Goal: Information Seeking & Learning: Get advice/opinions

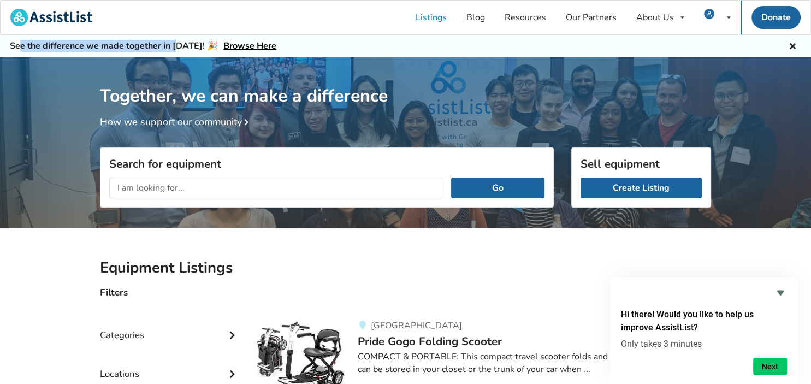
drag, startPoint x: 22, startPoint y: 46, endPoint x: 188, endPoint y: 48, distance: 166.1
click at [185, 48] on h5 "See the difference we made together in 2024! 🎉 Browse Here" at bounding box center [143, 45] width 267 height 11
click at [308, 49] on div "See the difference we made together in 2024! 🎉 Browse Here" at bounding box center [405, 46] width 811 height 22
click at [794, 46] on icon at bounding box center [793, 44] width 10 height 9
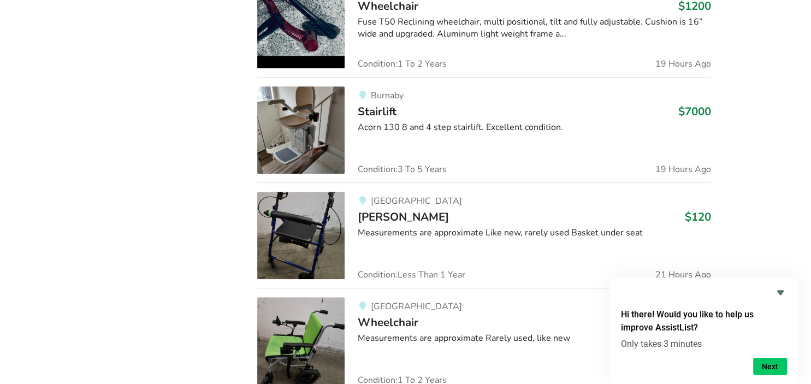
scroll to position [865, 0]
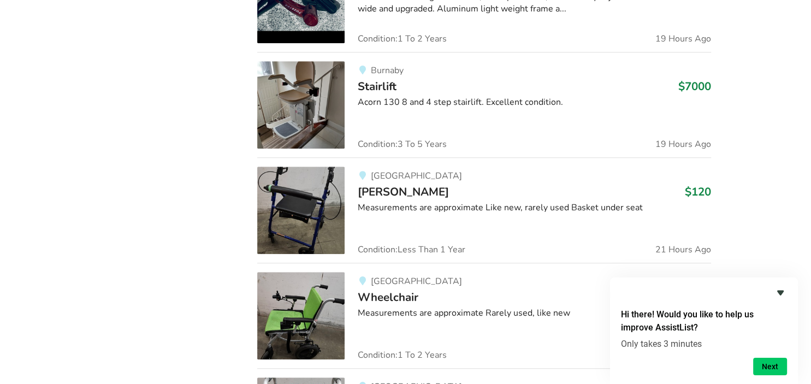
click at [780, 292] on icon "Hide survey" at bounding box center [780, 293] width 7 height 5
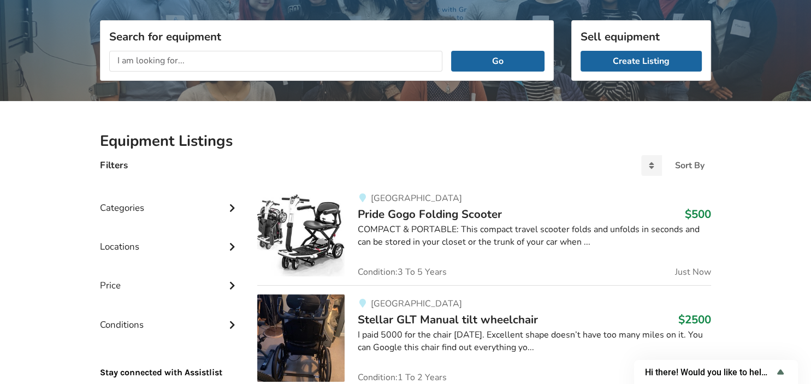
scroll to position [0, 0]
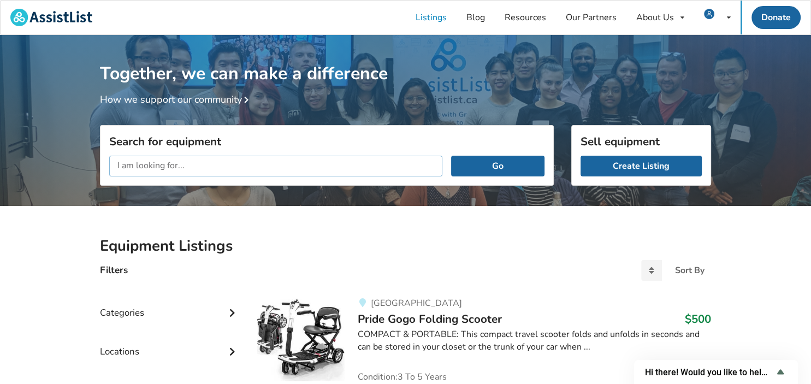
click at [251, 166] on input "text" at bounding box center [275, 166] width 333 height 21
type input "medical bed"
click at [451, 156] on button "Go" at bounding box center [497, 166] width 93 height 21
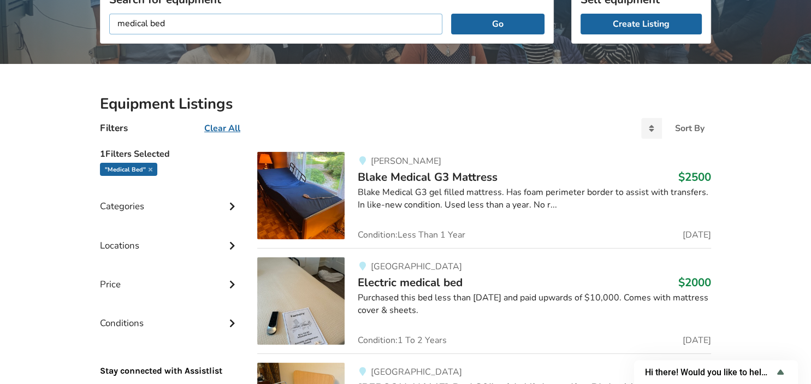
scroll to position [173, 0]
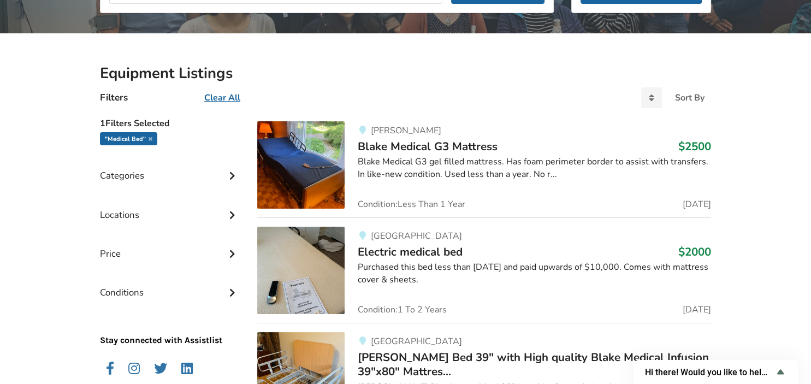
click at [386, 148] on span "Blake Medical G3 Mattress" at bounding box center [428, 146] width 140 height 15
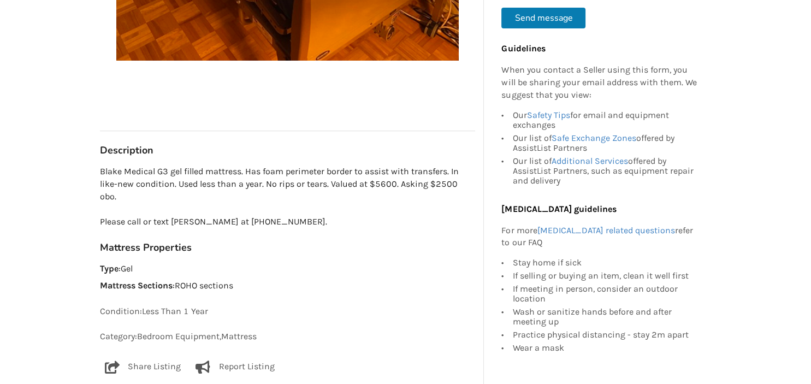
scroll to position [461, 0]
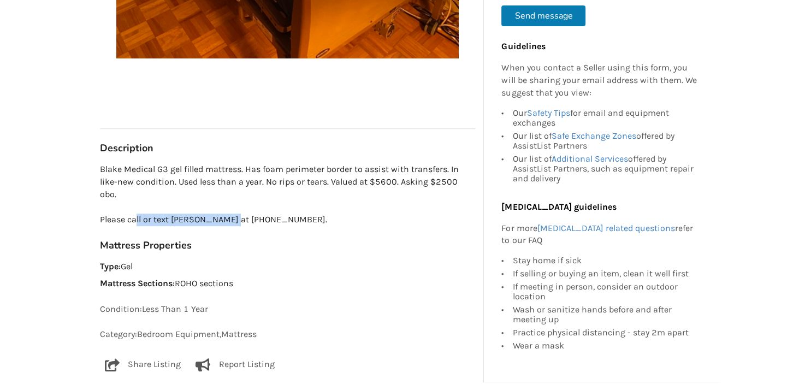
drag, startPoint x: 135, startPoint y: 204, endPoint x: 258, endPoint y: 204, distance: 122.9
click at [247, 204] on p "Blake Medical G3 gel filled mattress. Has foam perimeter border to assist with …" at bounding box center [287, 194] width 375 height 62
click at [282, 208] on p "Blake Medical G3 gel filled mattress. Has foam perimeter border to assist with …" at bounding box center [287, 194] width 375 height 62
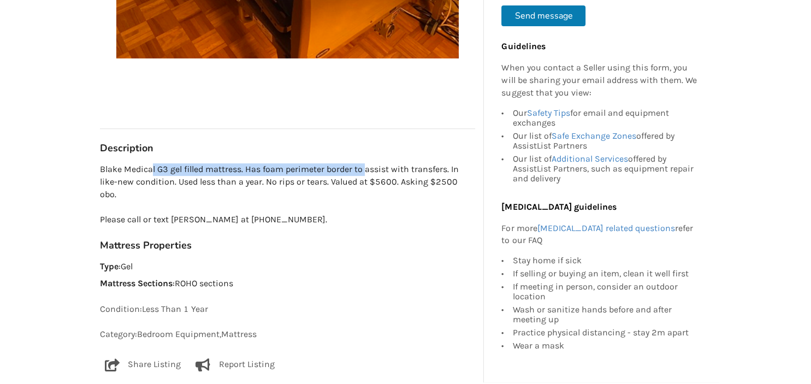
drag, startPoint x: 247, startPoint y: 169, endPoint x: 423, endPoint y: 178, distance: 176.1
click at [390, 175] on p "Blake Medical G3 gel filled mattress. Has foam perimeter border to assist with …" at bounding box center [287, 194] width 375 height 62
click at [428, 178] on p "Blake Medical G3 gel filled mattress. Has foam perimeter border to assist with …" at bounding box center [287, 194] width 375 height 62
drag, startPoint x: 318, startPoint y: 181, endPoint x: 377, endPoint y: 182, distance: 58.5
click at [368, 182] on p "Blake Medical G3 gel filled mattress. Has foam perimeter border to assist with …" at bounding box center [287, 194] width 375 height 62
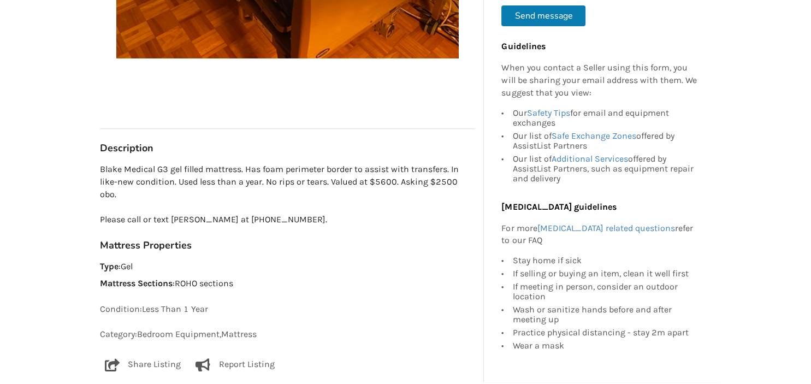
click at [392, 182] on p "Blake Medical G3 gel filled mattress. Has foam perimeter border to assist with …" at bounding box center [287, 194] width 375 height 62
drag, startPoint x: 374, startPoint y: 183, endPoint x: 421, endPoint y: 181, distance: 47.6
click at [416, 183] on p "Blake Medical G3 gel filled mattress. Has foam perimeter border to assist with …" at bounding box center [287, 194] width 375 height 62
click at [422, 181] on p "Blake Medical G3 gel filled mattress. Has foam perimeter border to assist with …" at bounding box center [287, 194] width 375 height 62
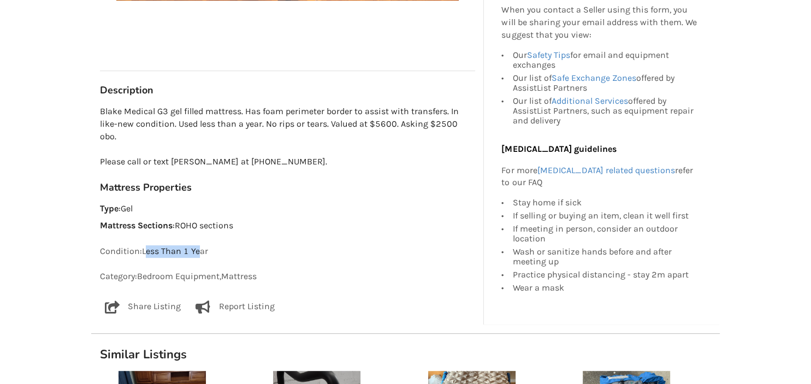
drag, startPoint x: 147, startPoint y: 241, endPoint x: 211, endPoint y: 239, distance: 64.5
click at [204, 245] on p "Condition: Less Than 1 Year" at bounding box center [287, 251] width 375 height 13
click at [310, 245] on p "Condition: Less Than 1 Year" at bounding box center [287, 251] width 375 height 13
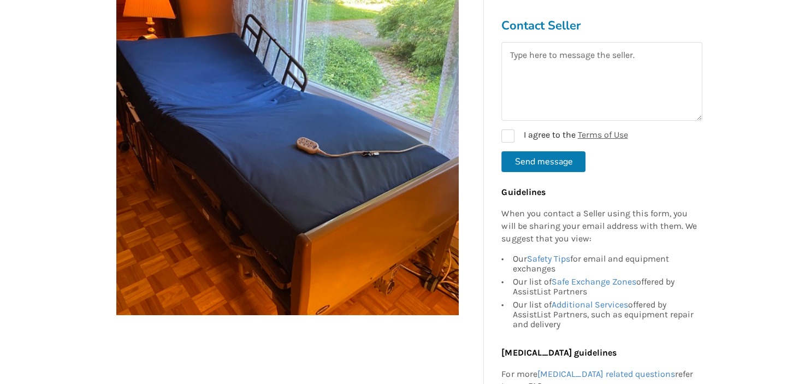
scroll to position [231, 0]
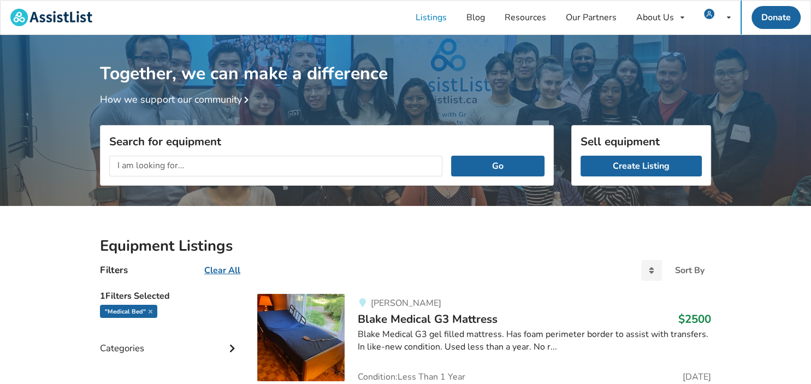
click at [224, 179] on div "Go" at bounding box center [327, 166] width 453 height 38
click at [211, 165] on input "text" at bounding box center [275, 166] width 333 height 21
type input "m"
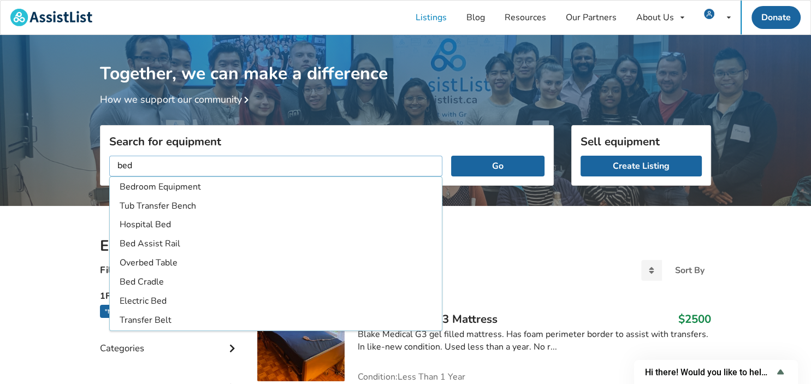
click at [451, 156] on button "Go" at bounding box center [497, 166] width 93 height 21
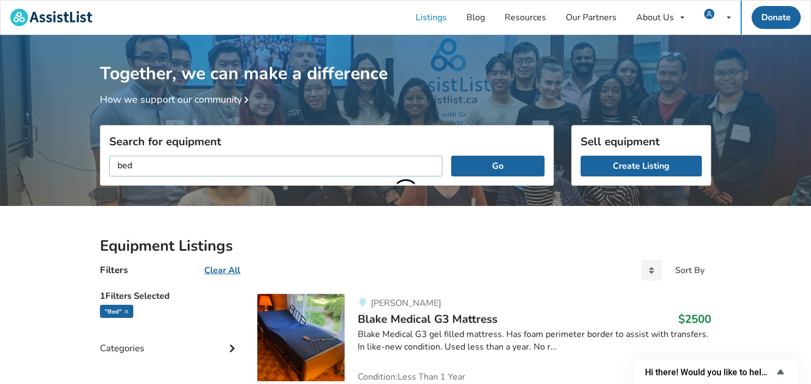
drag, startPoint x: 165, startPoint y: 168, endPoint x: -28, endPoint y: 170, distance: 192.9
click at [109, 170] on input "bed" at bounding box center [275, 166] width 333 height 21
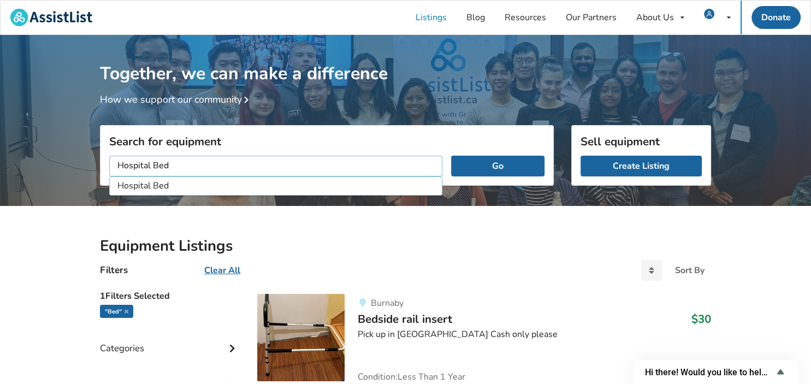
type input "Hospital Bed"
click at [451, 156] on button "Go" at bounding box center [497, 166] width 93 height 21
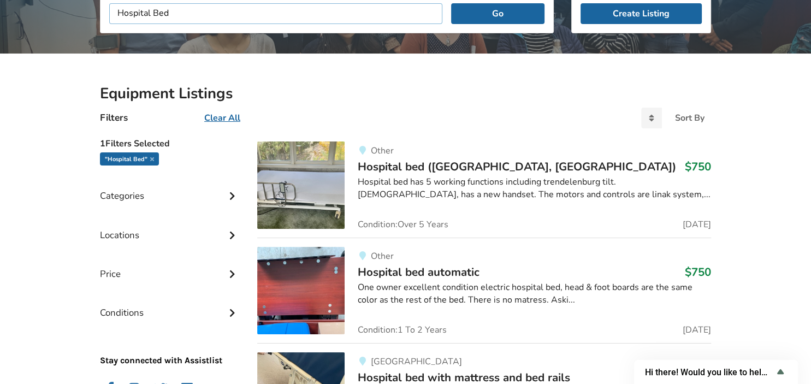
scroll to position [173, 0]
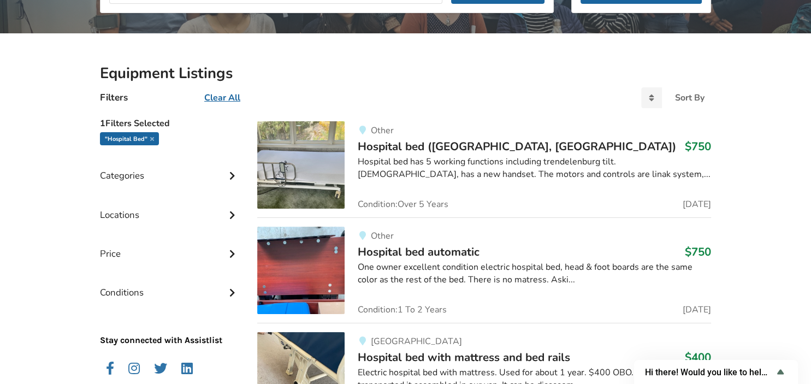
click at [402, 156] on div "Hospital bed has 5 working functions including trendelenburg tilt. 8 years old,…" at bounding box center [534, 168] width 353 height 25
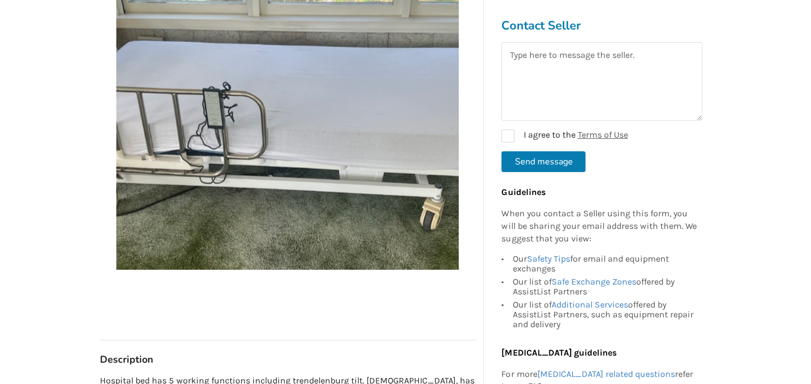
scroll to position [173, 0]
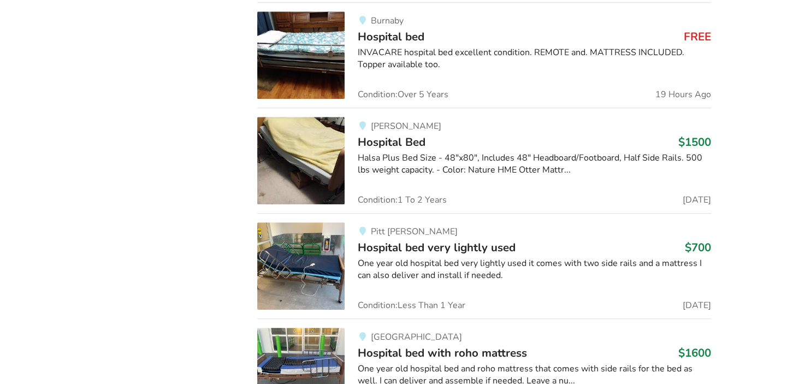
scroll to position [1038, 0]
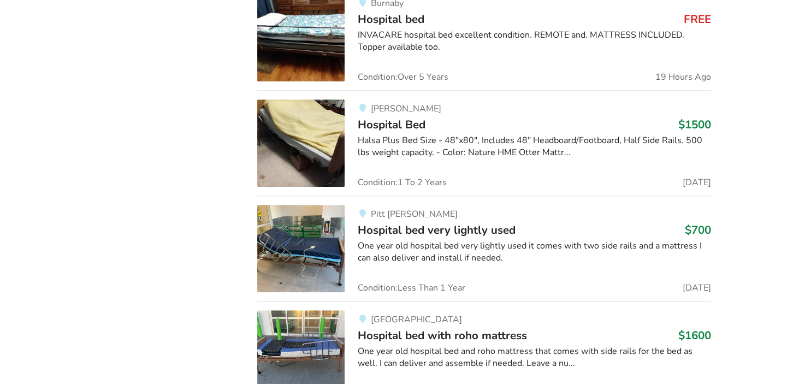
click at [329, 261] on img at bounding box center [300, 248] width 87 height 87
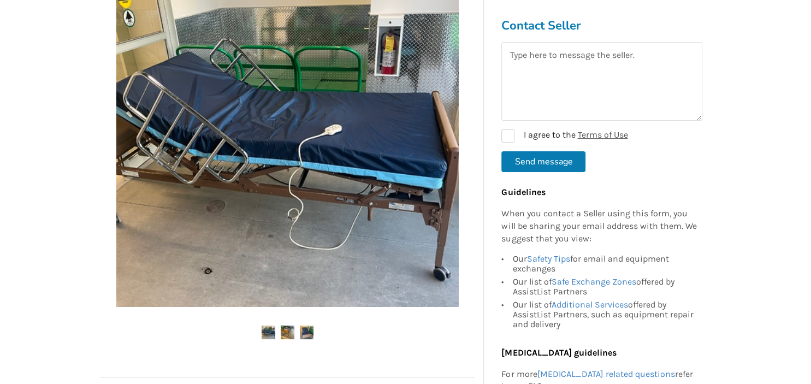
scroll to position [288, 0]
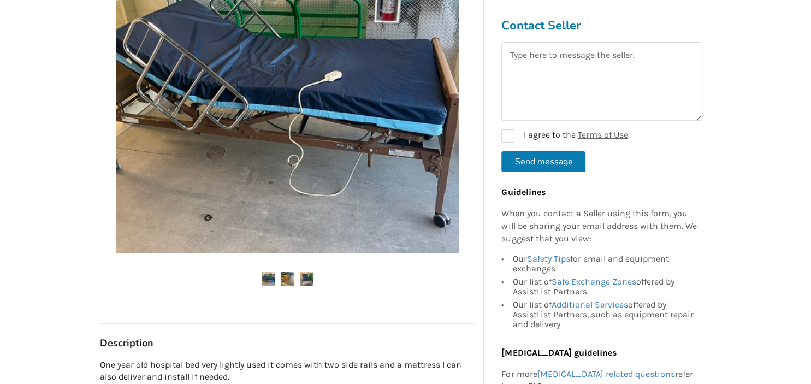
click at [306, 275] on img at bounding box center [307, 279] width 14 height 14
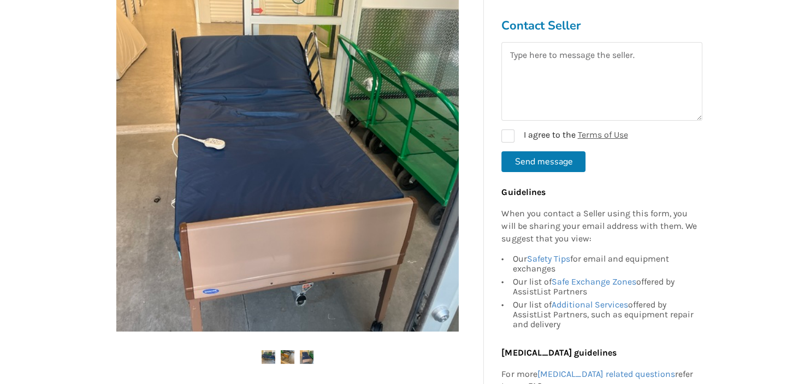
scroll to position [231, 0]
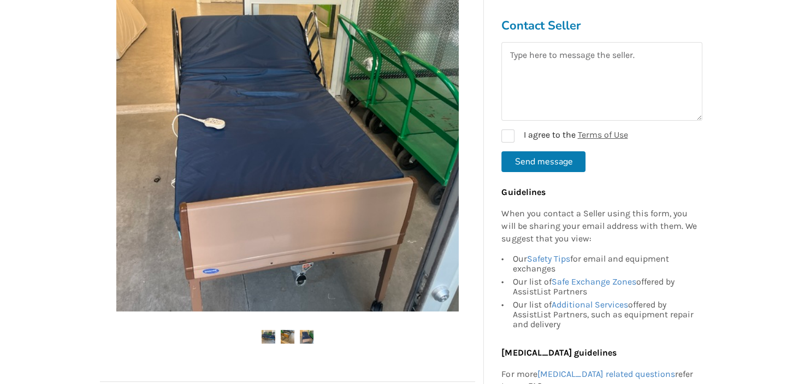
click at [290, 337] on img at bounding box center [288, 337] width 14 height 14
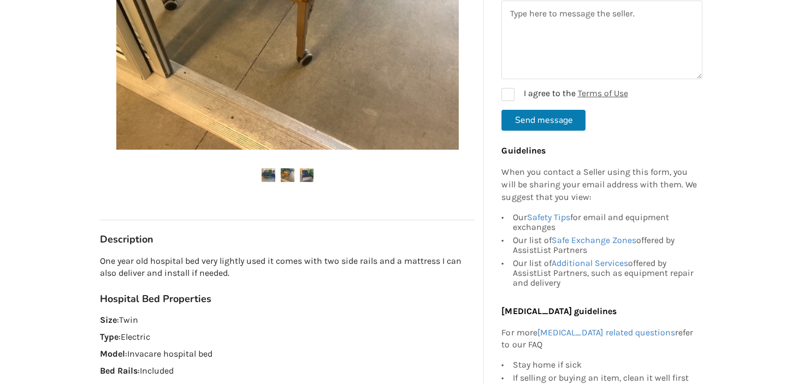
scroll to position [404, 0]
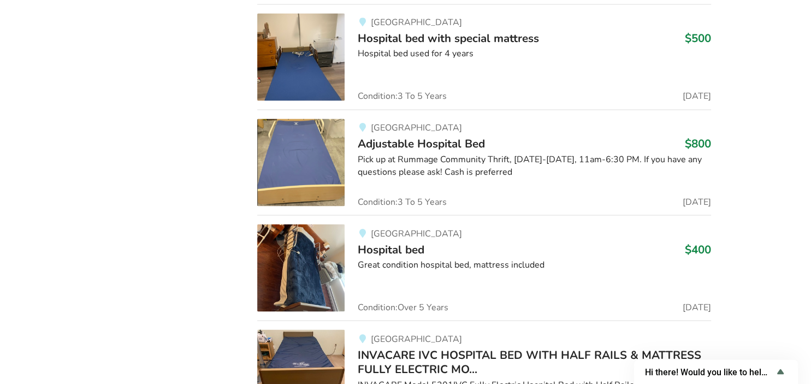
scroll to position [1903, 0]
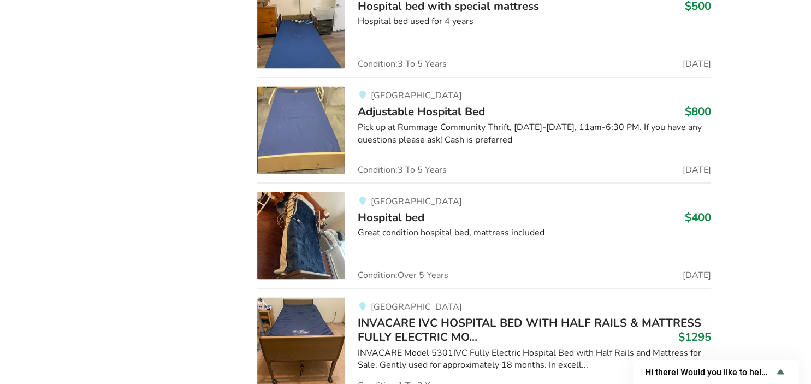
click at [311, 227] on img at bounding box center [300, 235] width 87 height 87
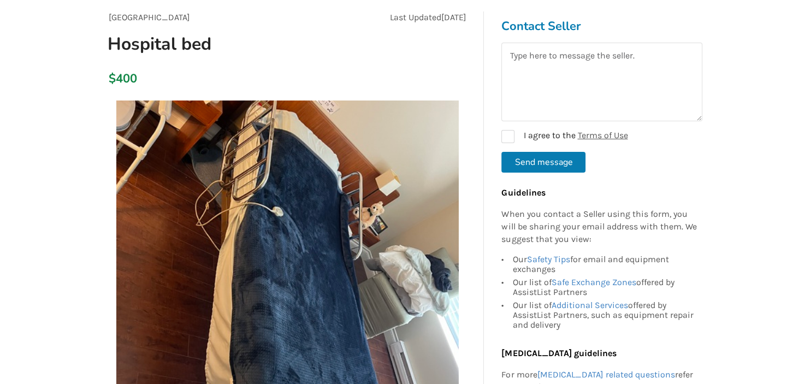
scroll to position [57, 0]
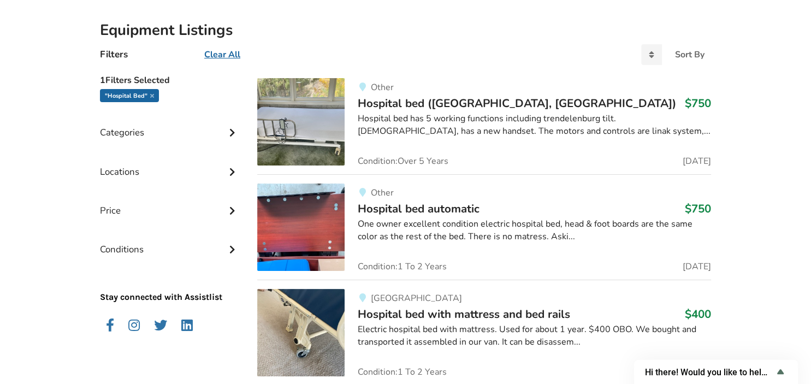
scroll to position [150, 0]
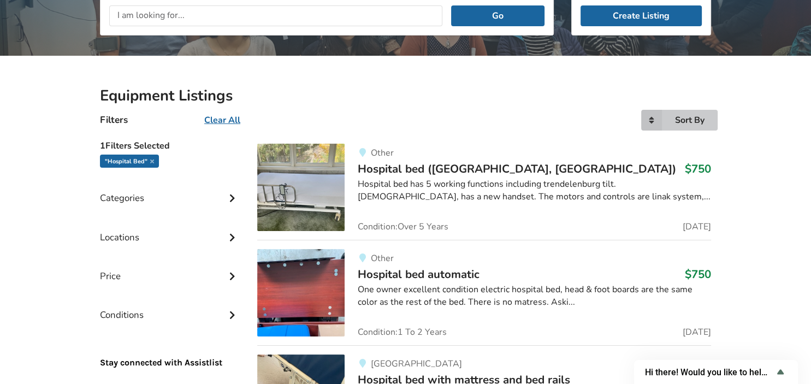
click at [647, 116] on icon at bounding box center [651, 120] width 21 height 21
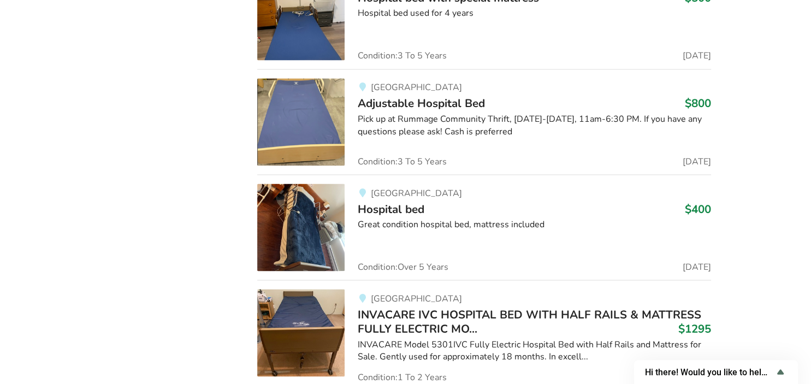
scroll to position [1938, 0]
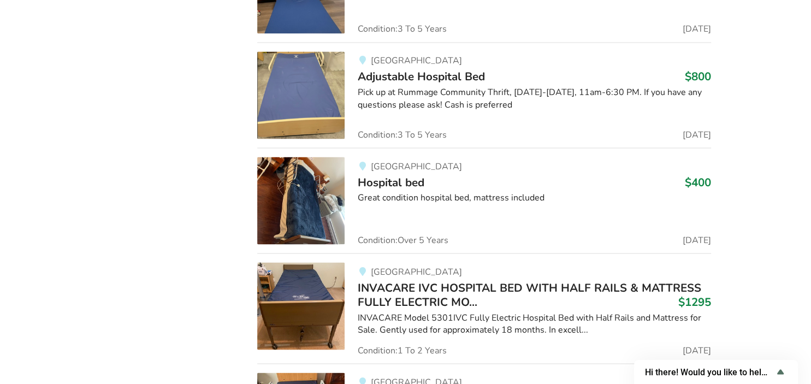
click at [382, 191] on div "Great condition hospital bed, mattress included" at bounding box center [534, 197] width 353 height 13
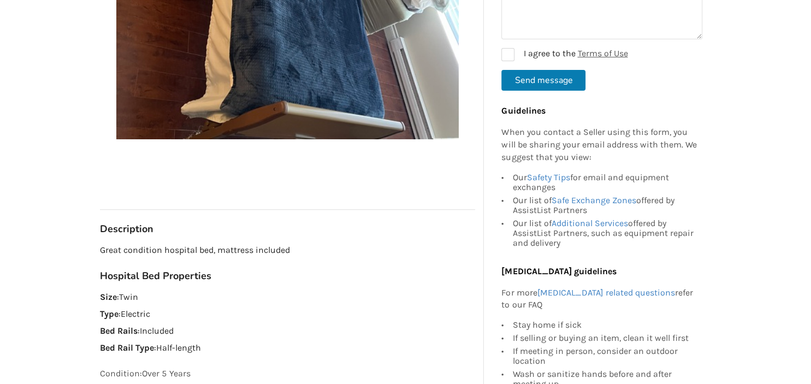
scroll to position [404, 0]
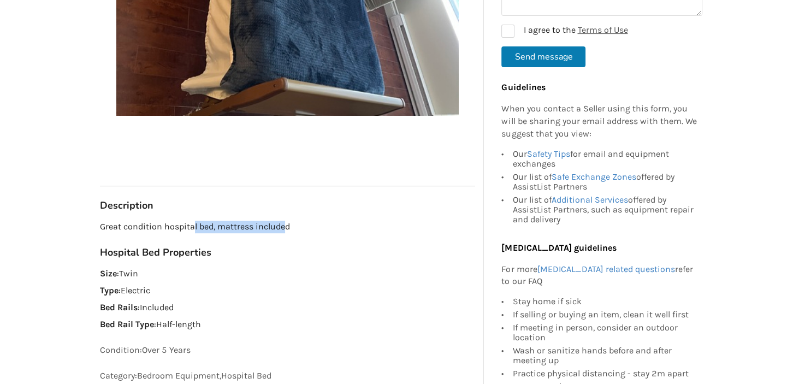
drag, startPoint x: 194, startPoint y: 227, endPoint x: 287, endPoint y: 228, distance: 92.9
click at [286, 228] on p "Great condition hospital bed, mattress included" at bounding box center [287, 227] width 375 height 13
click at [298, 228] on p "Great condition hospital bed, mattress included" at bounding box center [287, 227] width 375 height 13
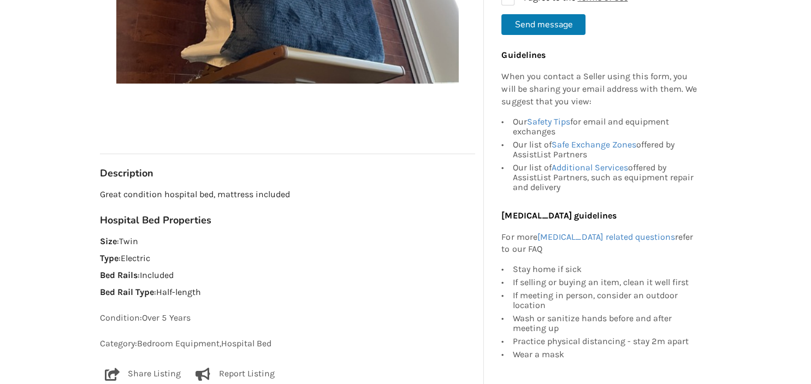
scroll to position [519, 0]
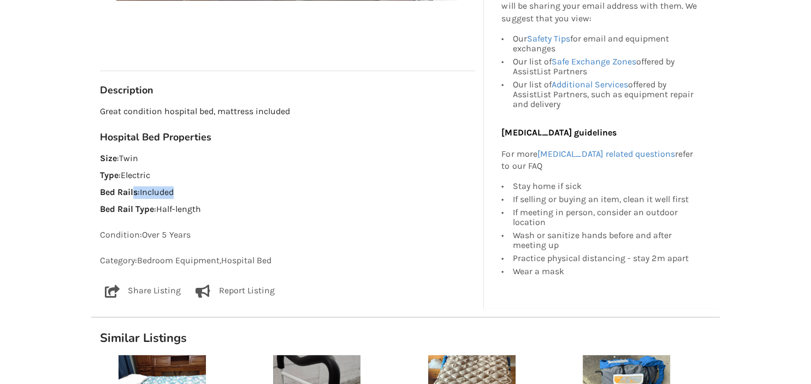
drag, startPoint x: 133, startPoint y: 189, endPoint x: 182, endPoint y: 190, distance: 48.6
click at [179, 190] on p "Bed Rails : Included" at bounding box center [287, 192] width 375 height 13
click at [223, 197] on p "Bed Rails : Included" at bounding box center [287, 192] width 375 height 13
drag, startPoint x: 149, startPoint y: 202, endPoint x: 326, endPoint y: 214, distance: 176.9
click at [230, 213] on div "Hospital Bed Properties Size : Twin Type : Electric Bed Rails : Included Bed Ra…" at bounding box center [287, 173] width 375 height 85
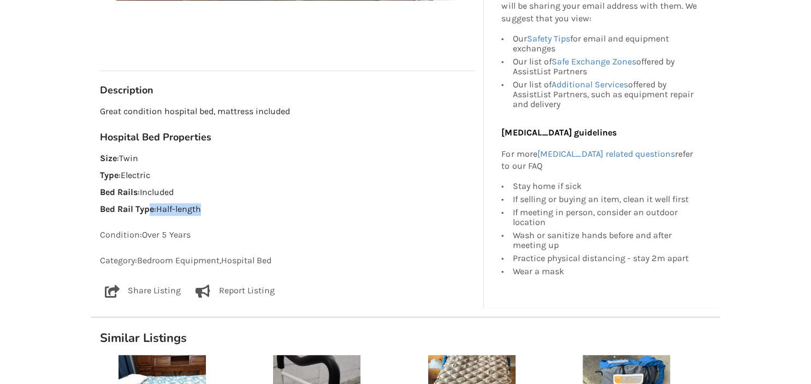
click at [335, 214] on p "Bed Rail Type : Half-length" at bounding box center [287, 209] width 375 height 13
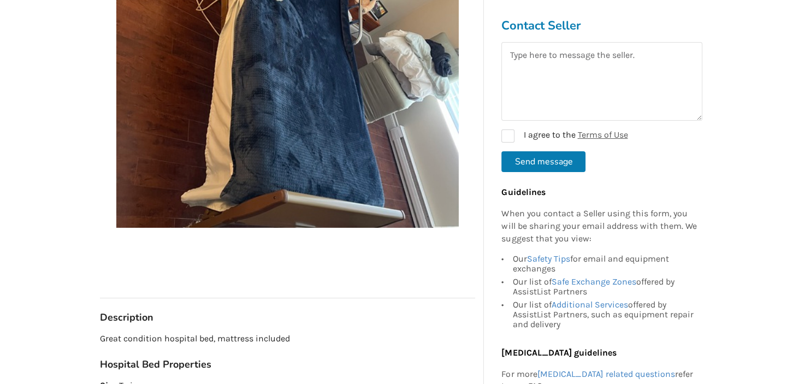
scroll to position [185, 0]
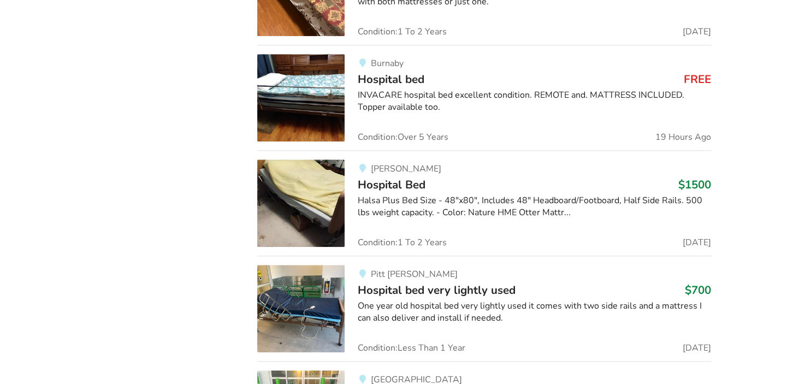
scroll to position [958, 0]
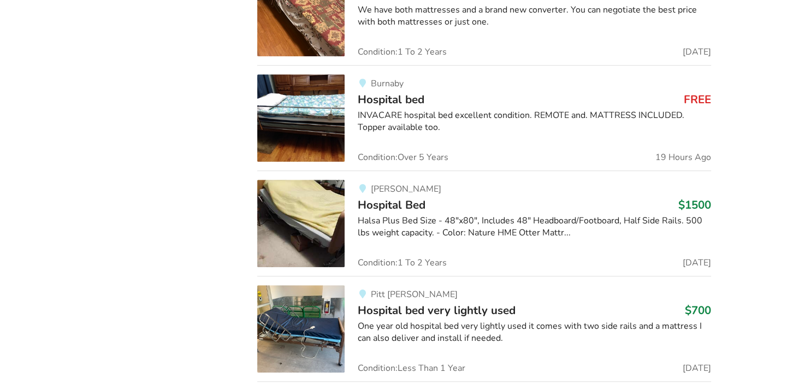
click at [400, 211] on span "Hospital Bed" at bounding box center [392, 204] width 68 height 15
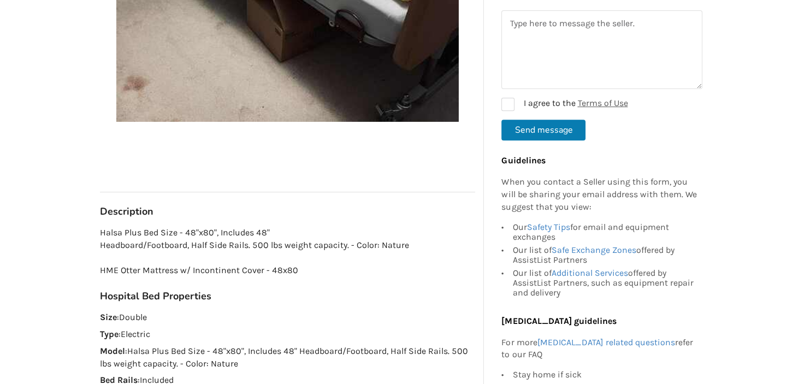
scroll to position [404, 0]
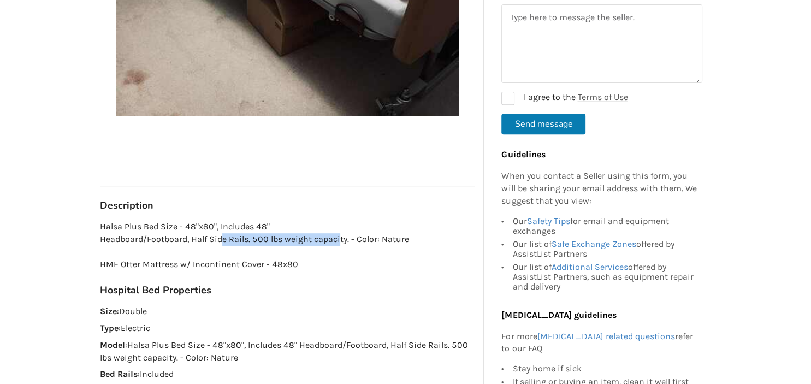
drag, startPoint x: 222, startPoint y: 236, endPoint x: 370, endPoint y: 244, distance: 148.8
click at [345, 244] on p "Halsa Plus Bed Size - 48"x80", Includes 48" Headboard/Footboard, Half Side Rail…" at bounding box center [287, 246] width 375 height 50
click at [382, 244] on p "Halsa Plus Bed Size - 48"x80", Includes 48" Headboard/Footboard, Half Side Rail…" at bounding box center [287, 246] width 375 height 50
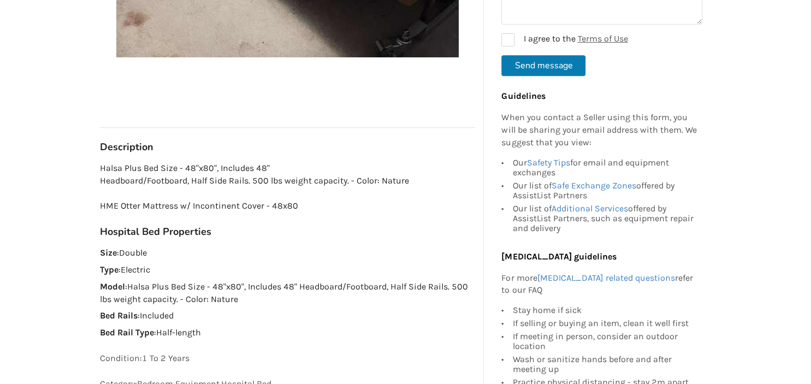
scroll to position [461, 0]
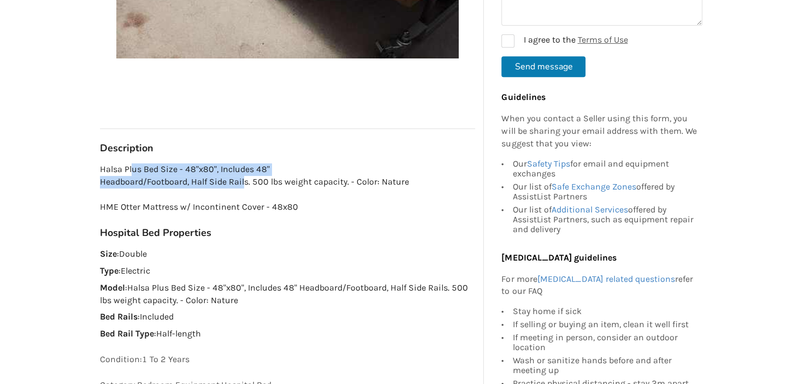
drag, startPoint x: 141, startPoint y: 167, endPoint x: 262, endPoint y: 189, distance: 122.7
click at [246, 180] on p "Halsa Plus Bed Size - 48"x80", Includes 48" Headboard/Footboard, Half Side Rail…" at bounding box center [287, 188] width 375 height 50
click at [281, 205] on p "Halsa Plus Bed Size - 48"x80", Includes 48" Headboard/Footboard, Half Side Rail…" at bounding box center [287, 188] width 375 height 50
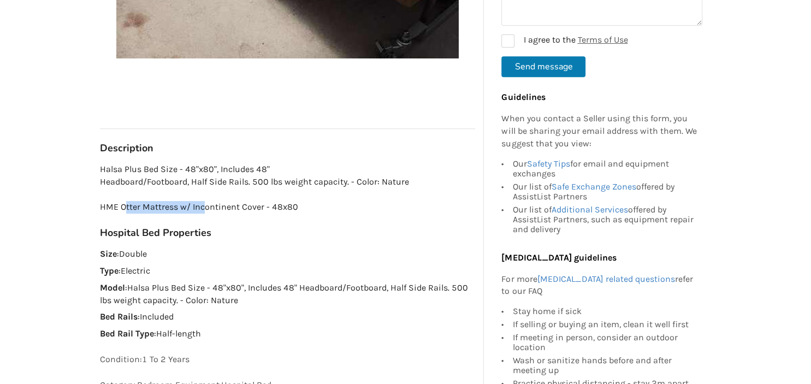
drag, startPoint x: 126, startPoint y: 209, endPoint x: 233, endPoint y: 209, distance: 107.6
click at [204, 209] on p "Halsa Plus Bed Size - 48"x80", Includes 48" Headboard/Footboard, Half Side Rail…" at bounding box center [287, 188] width 375 height 50
click at [235, 209] on p "Halsa Plus Bed Size - 48"x80", Includes 48" Headboard/Footboard, Half Side Rail…" at bounding box center [287, 188] width 375 height 50
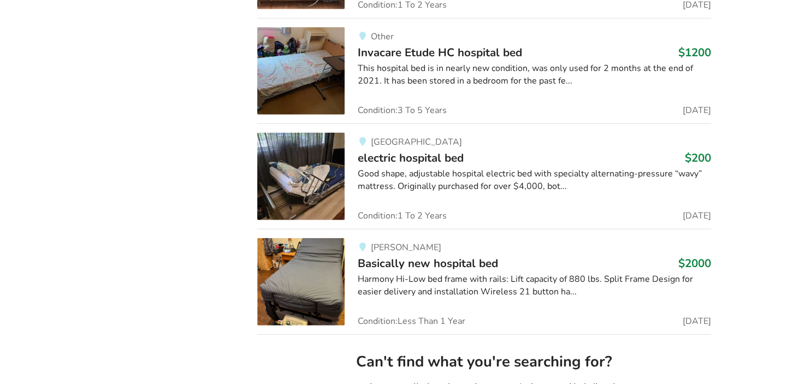
scroll to position [2603, 0]
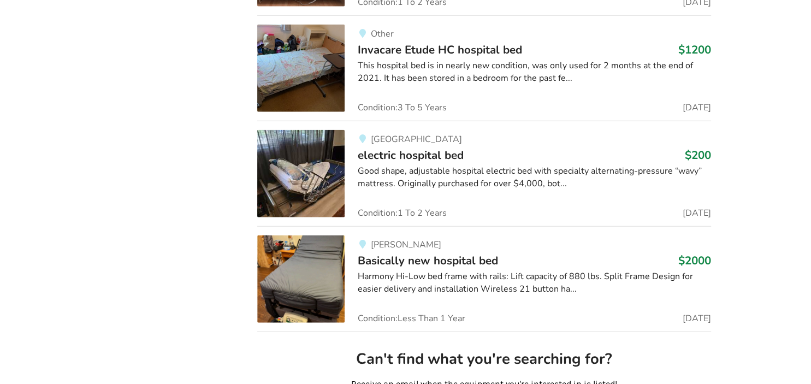
click at [392, 268] on div "Langley Basically new hospital bed $2000 Harmony Hi-Low bed frame with rails: L…" at bounding box center [528, 278] width 367 height 87
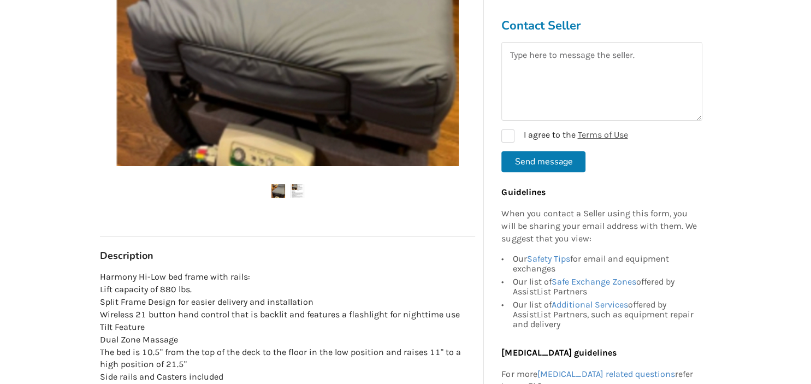
scroll to position [404, 0]
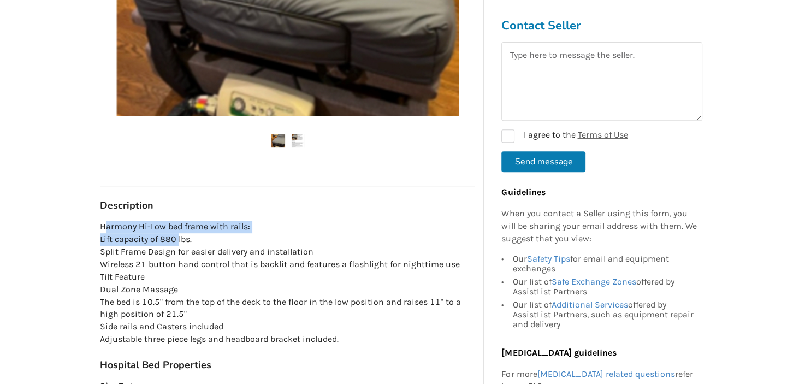
drag, startPoint x: 104, startPoint y: 230, endPoint x: 187, endPoint y: 236, distance: 83.3
click at [181, 234] on p "Harmony Hi-Low bed frame with rails: Lift capacity of 880 lbs. Split Frame Desi…" at bounding box center [287, 283] width 375 height 125
click at [200, 249] on p "Harmony Hi-Low bed frame with rails: Lift capacity of 880 lbs. Split Frame Desi…" at bounding box center [287, 283] width 375 height 125
drag, startPoint x: 119, startPoint y: 231, endPoint x: 162, endPoint y: 233, distance: 43.2
click at [162, 233] on p "Harmony Hi-Low bed frame with rails: Lift capacity of 880 lbs. Split Frame Desi…" at bounding box center [287, 283] width 375 height 125
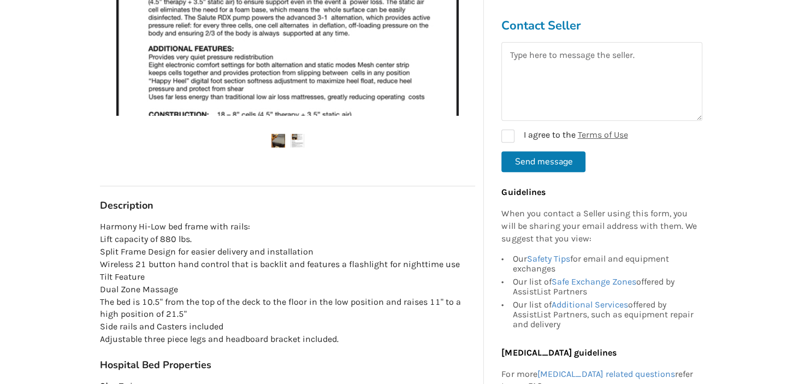
click at [170, 242] on p "Harmony Hi-Low bed frame with rails: Lift capacity of 880 lbs. Split Frame Desi…" at bounding box center [287, 283] width 375 height 125
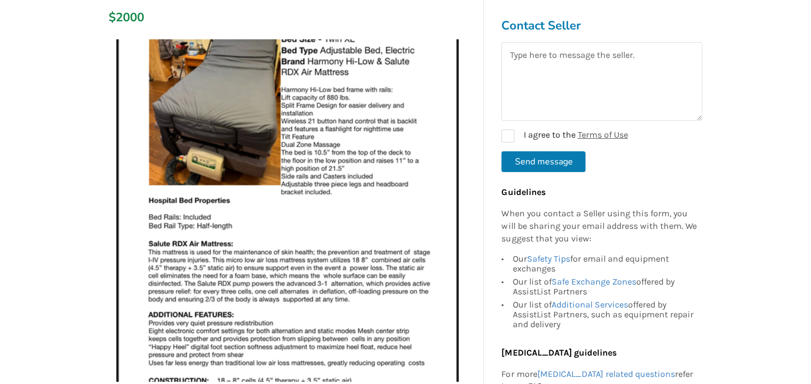
scroll to position [57, 0]
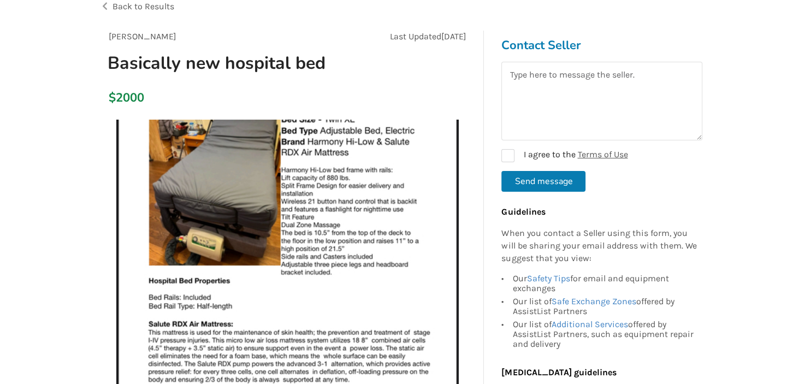
click at [305, 188] on img at bounding box center [287, 291] width 343 height 343
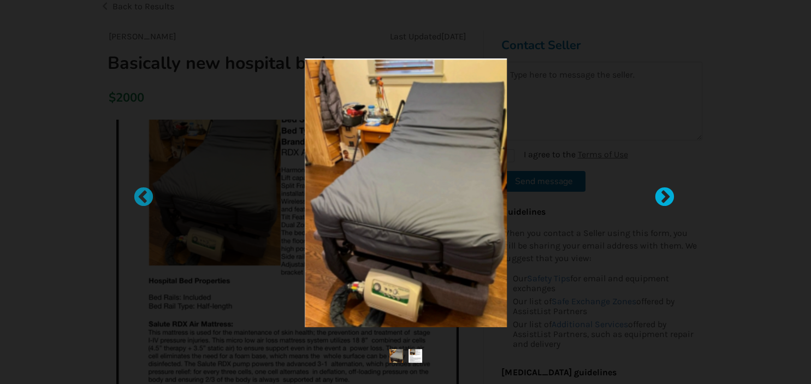
click at [665, 196] on div at bounding box center [659, 192] width 11 height 11
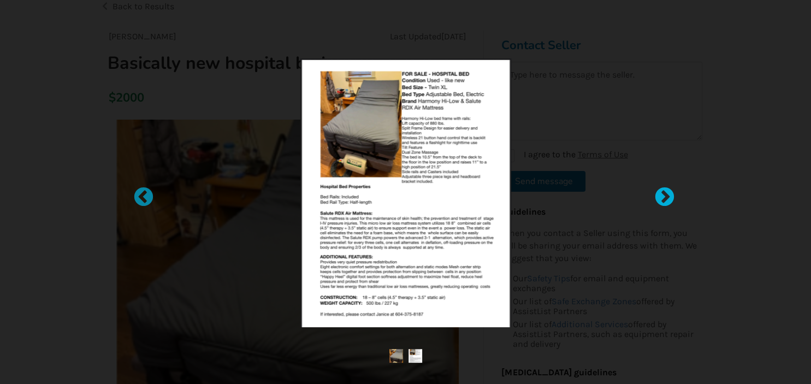
click at [665, 197] on div at bounding box center [659, 192] width 11 height 11
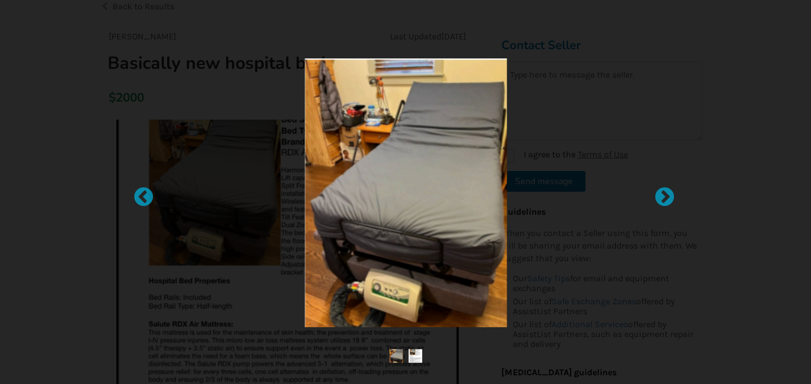
click at [76, 244] on div at bounding box center [405, 192] width 811 height 384
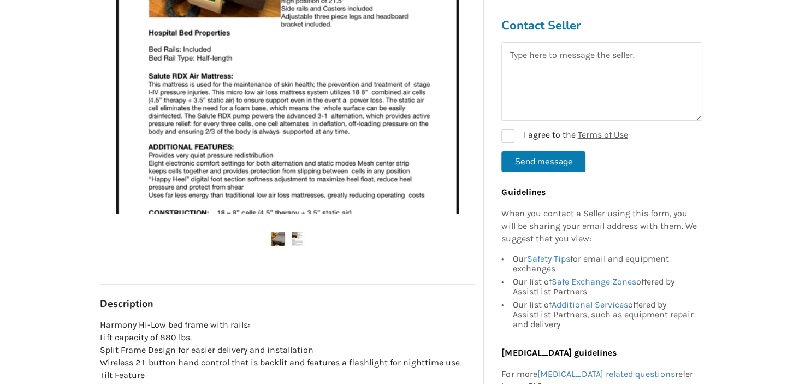
scroll to position [346, 0]
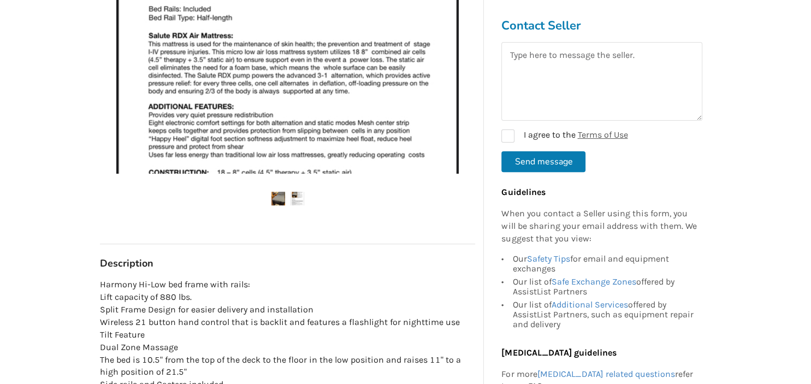
click at [275, 199] on img at bounding box center [279, 199] width 14 height 14
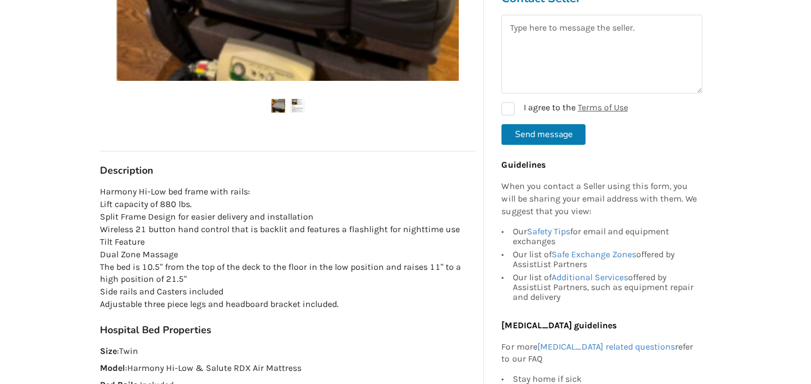
scroll to position [519, 0]
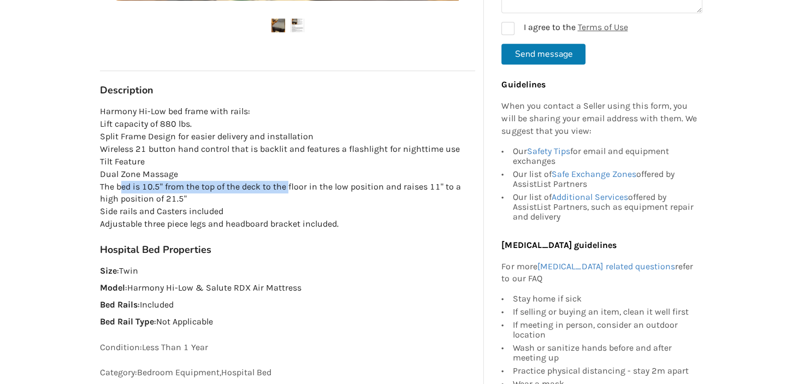
drag, startPoint x: 130, startPoint y: 183, endPoint x: 298, endPoint y: 186, distance: 168.3
click at [298, 186] on p "Harmony Hi-Low bed frame with rails: Lift capacity of 880 lbs. Split Frame Desi…" at bounding box center [287, 167] width 375 height 125
click at [375, 192] on p "Harmony Hi-Low bed frame with rails: Lift capacity of 880 lbs. Split Frame Desi…" at bounding box center [287, 167] width 375 height 125
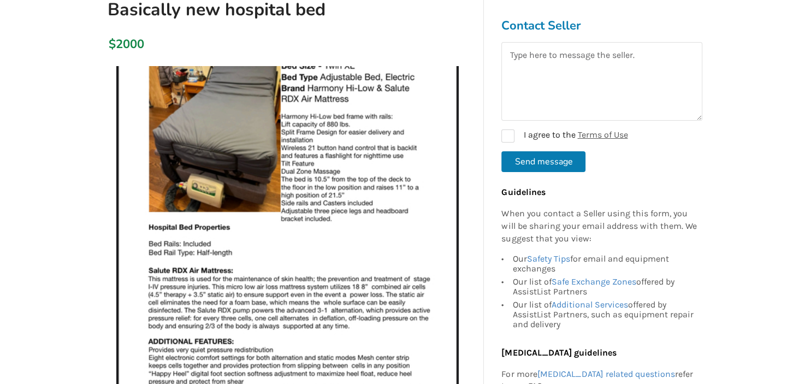
scroll to position [57, 0]
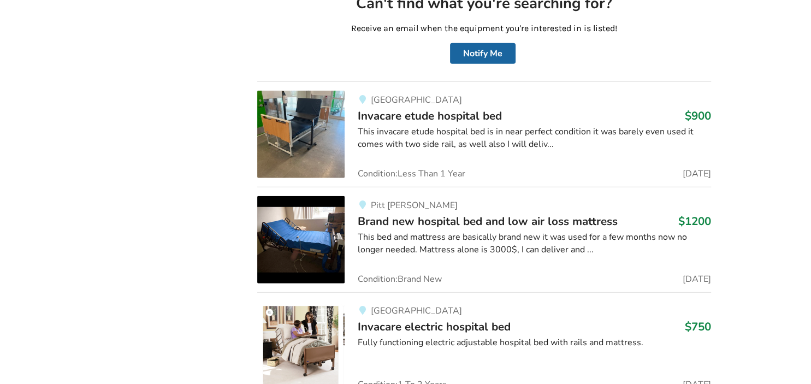
scroll to position [3006, 0]
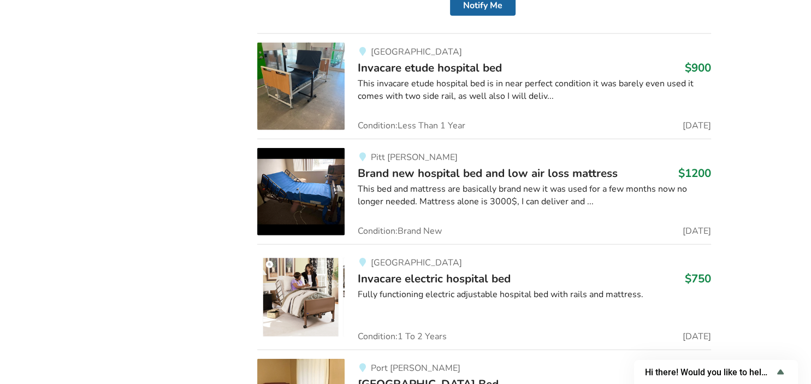
click at [298, 193] on img at bounding box center [300, 191] width 87 height 87
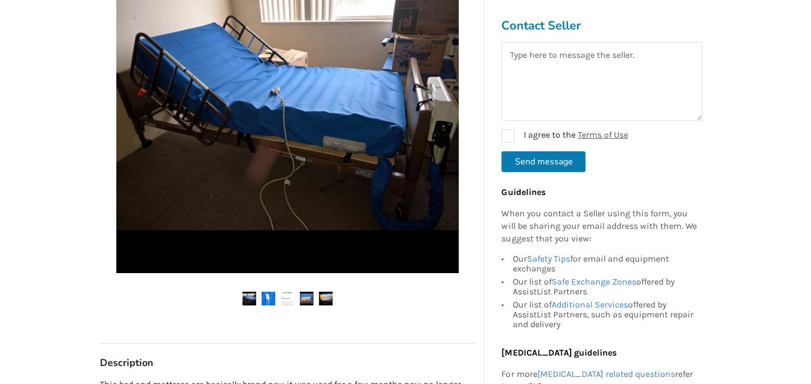
scroll to position [288, 0]
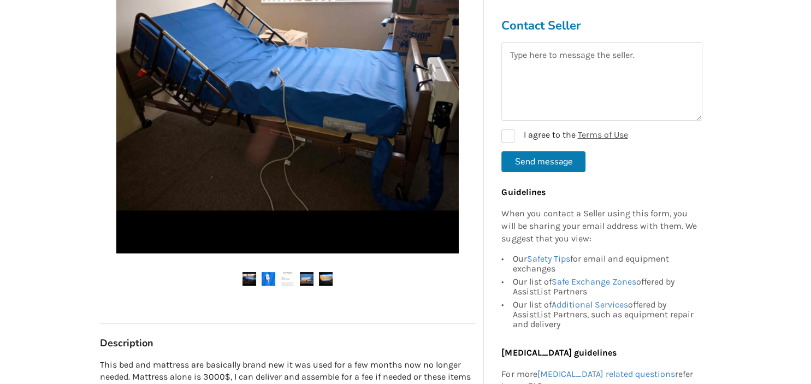
click at [267, 284] on img at bounding box center [269, 279] width 14 height 14
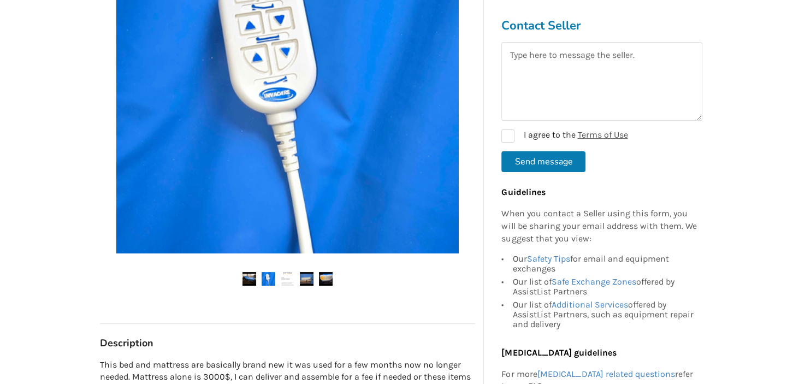
click at [290, 278] on img at bounding box center [288, 279] width 14 height 14
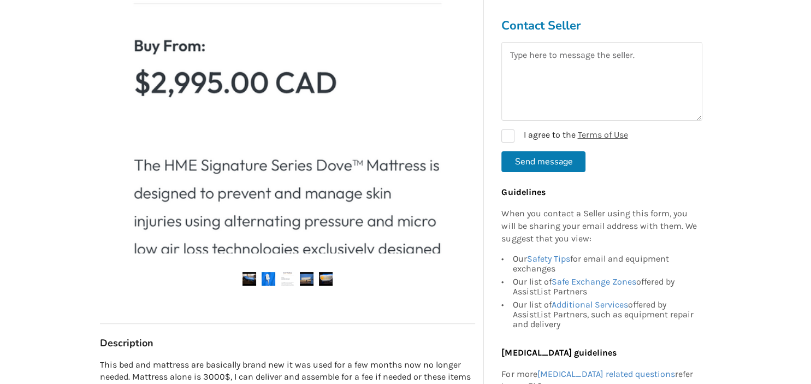
click at [300, 279] on ul at bounding box center [287, 279] width 375 height 15
click at [305, 281] on img at bounding box center [307, 279] width 14 height 14
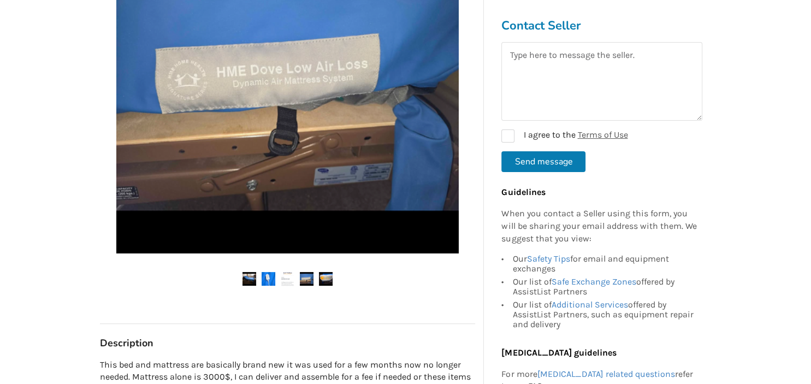
click at [326, 278] on img at bounding box center [326, 279] width 14 height 14
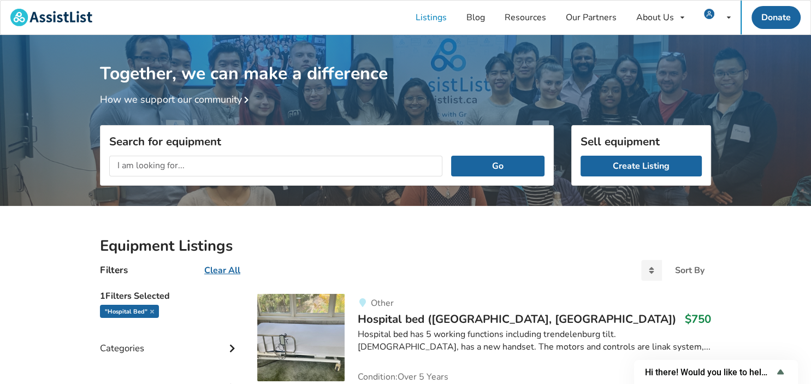
scroll to position [231, 0]
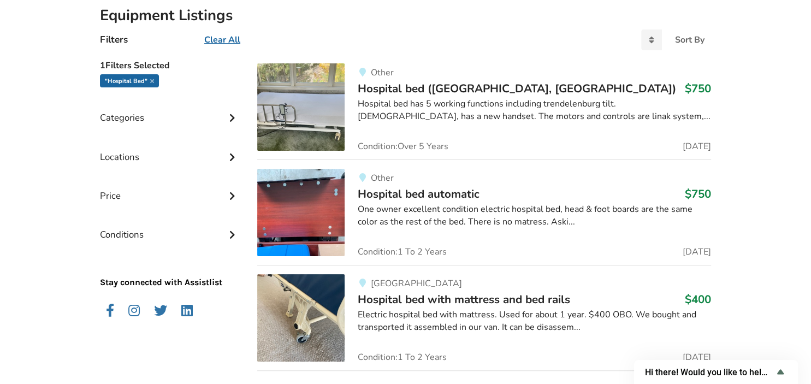
click at [170, 118] on div "Categories" at bounding box center [170, 109] width 140 height 39
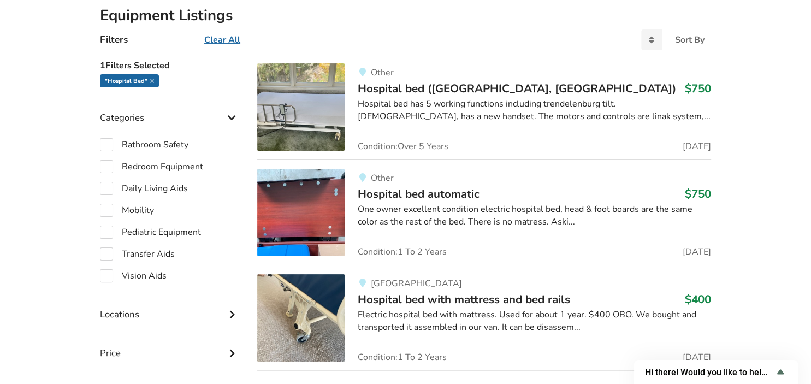
click at [179, 120] on div "Categories" at bounding box center [170, 109] width 140 height 39
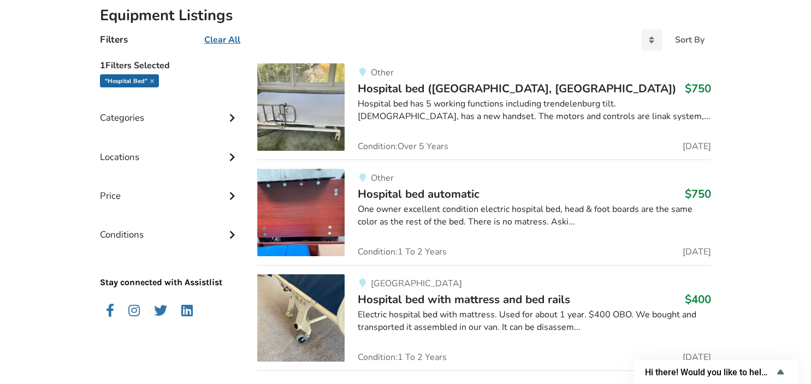
click at [160, 241] on div "Conditions" at bounding box center [170, 226] width 140 height 39
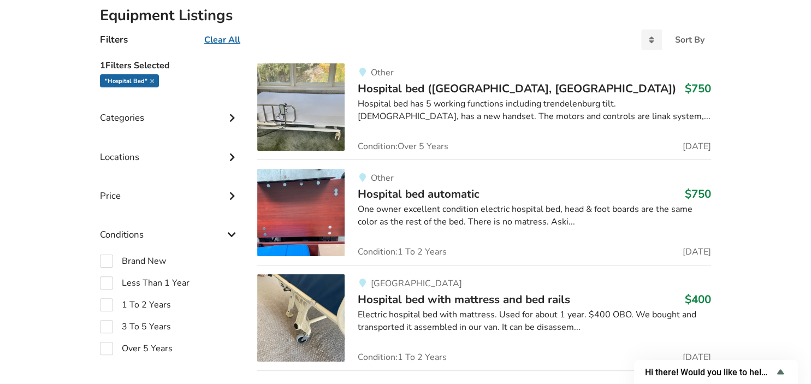
click at [161, 241] on div "Conditions" at bounding box center [170, 226] width 140 height 39
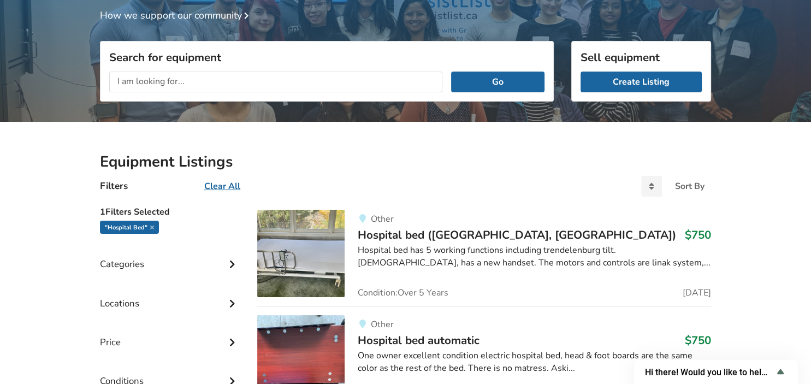
scroll to position [57, 0]
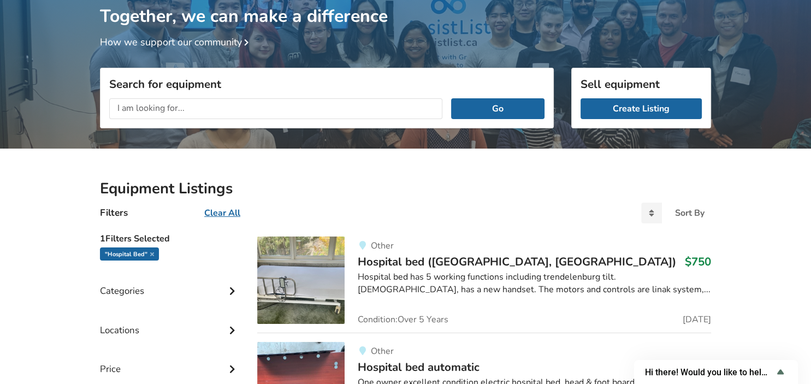
click at [169, 257] on div ""Hospital Bed"" at bounding box center [170, 255] width 140 height 16
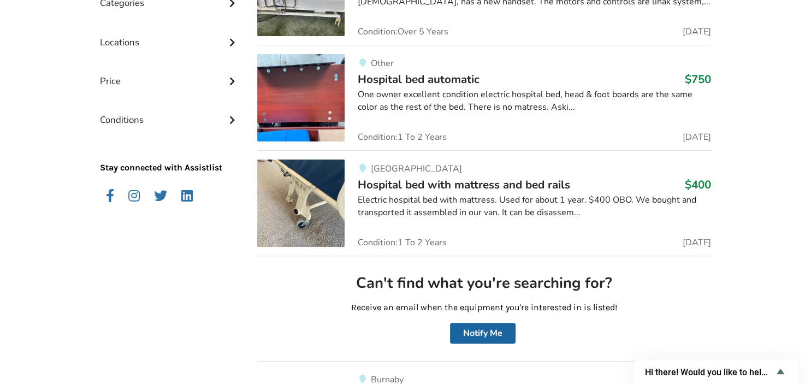
scroll to position [346, 0]
click at [412, 216] on div "Electric hospital bed with mattress. Used for about 1 year. $400 OBO. We bought…" at bounding box center [534, 205] width 353 height 25
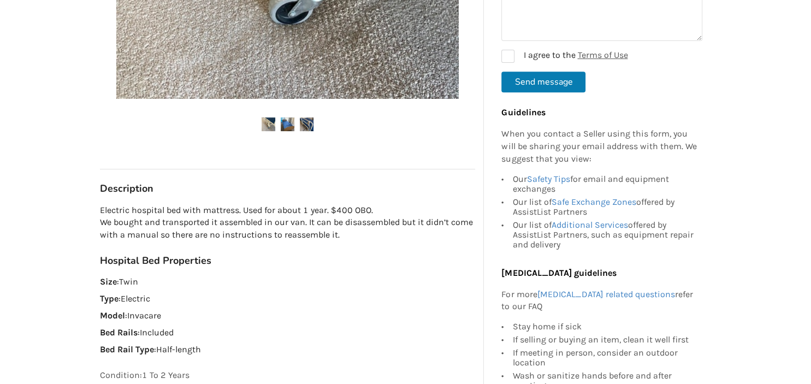
scroll to position [461, 0]
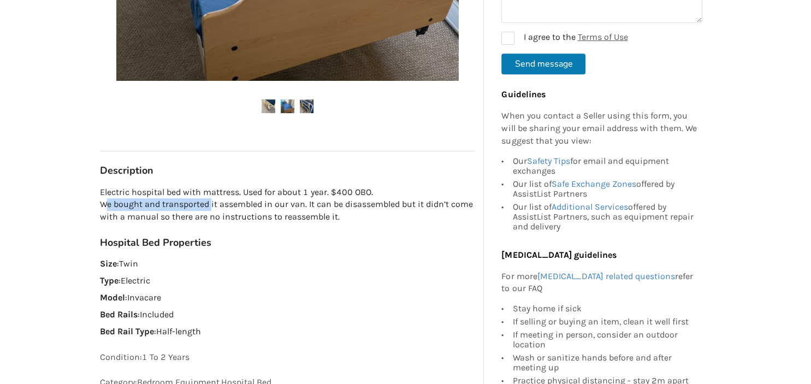
drag, startPoint x: 109, startPoint y: 200, endPoint x: 246, endPoint y: 207, distance: 136.7
click at [215, 203] on p "Electric hospital bed with mattress. Used for about 1 year. $400 OBO. We bought…" at bounding box center [287, 205] width 375 height 38
click at [247, 207] on p "Electric hospital bed with mattress. Used for about 1 year. $400 OBO. We bought…" at bounding box center [287, 205] width 375 height 38
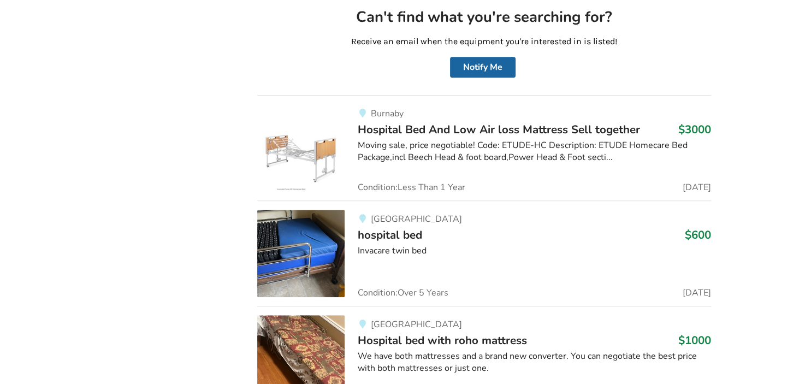
scroll to position [692, 0]
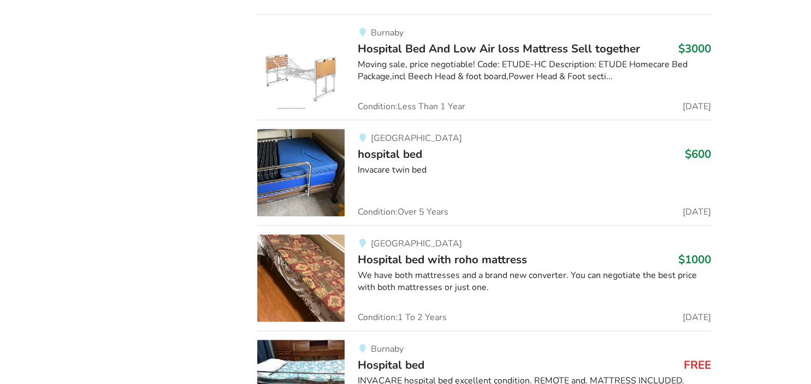
click at [322, 191] on img at bounding box center [300, 172] width 87 height 87
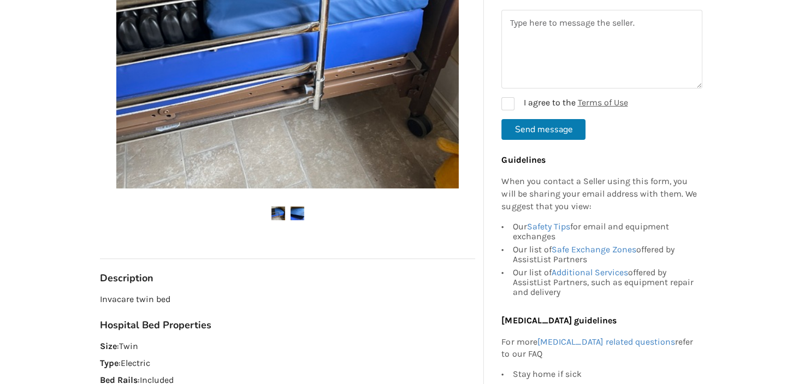
scroll to position [404, 0]
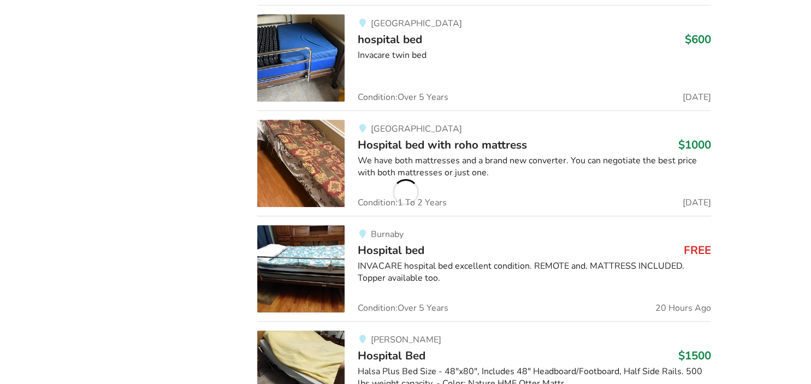
scroll to position [807, 0]
click at [320, 273] on img at bounding box center [300, 268] width 87 height 87
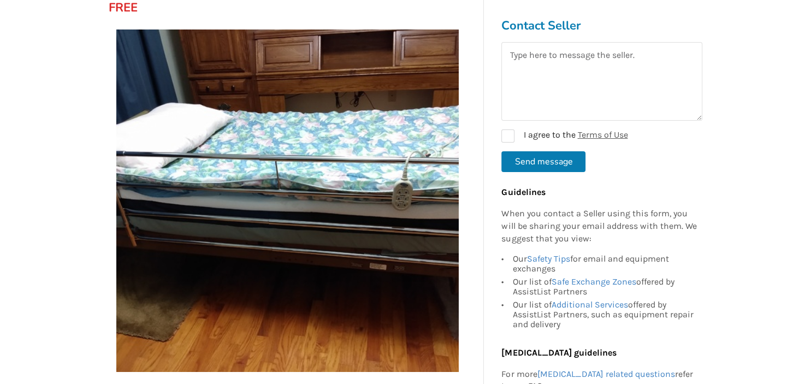
scroll to position [115, 0]
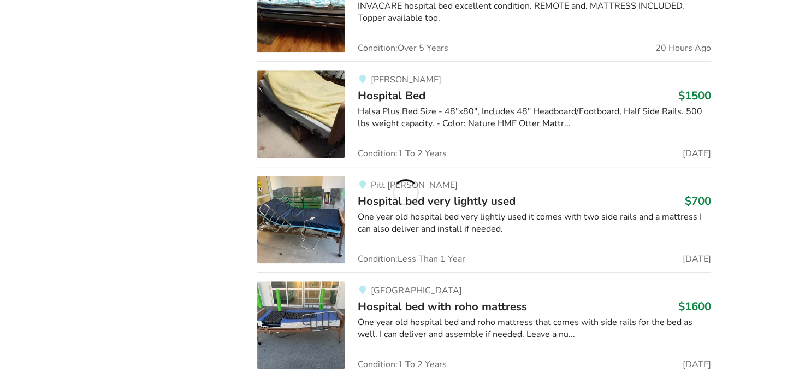
scroll to position [1096, 0]
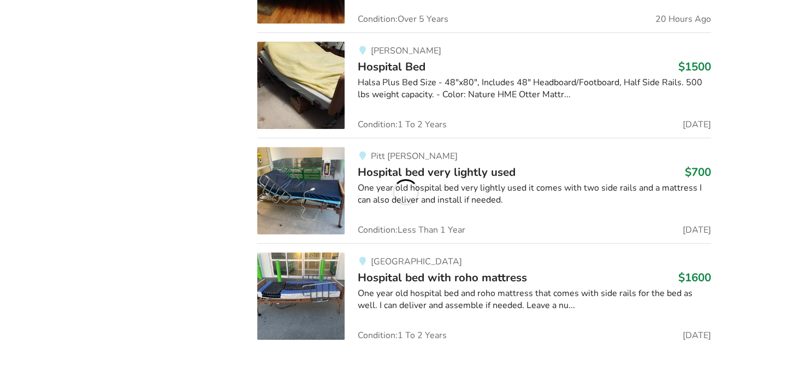
click at [453, 171] on span "Hospital bed very lightly used" at bounding box center [437, 171] width 158 height 15
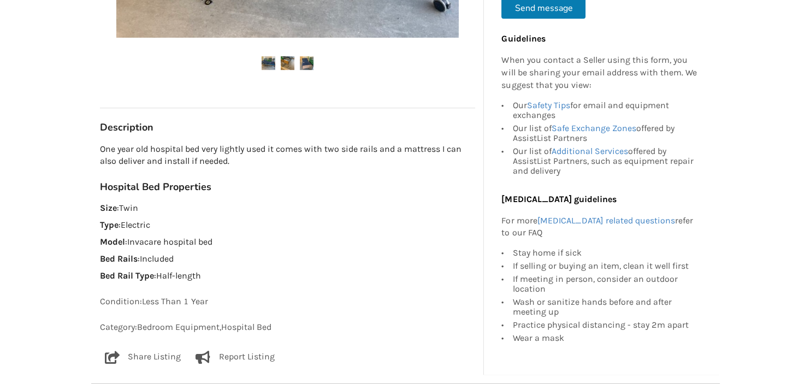
scroll to position [519, 0]
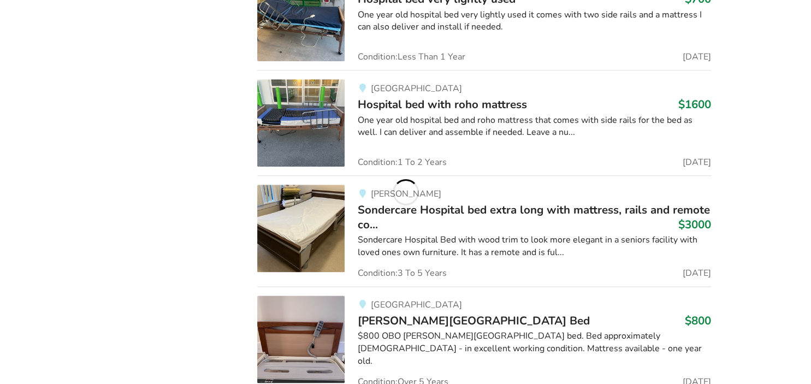
scroll to position [1131, 0]
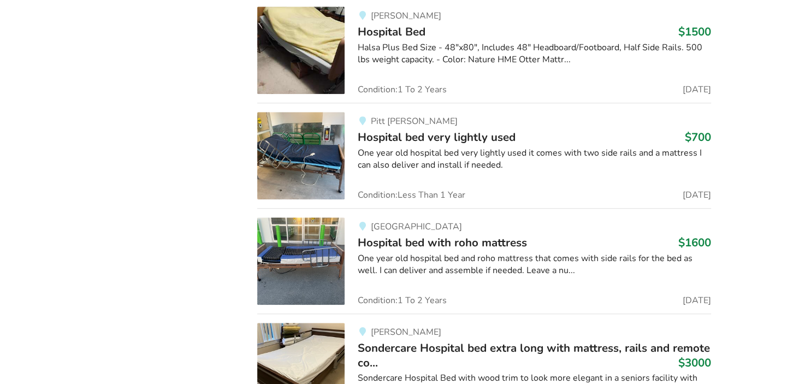
click at [440, 255] on div "One year old hospital bed and roho mattress that comes with side rails for the …" at bounding box center [534, 264] width 353 height 25
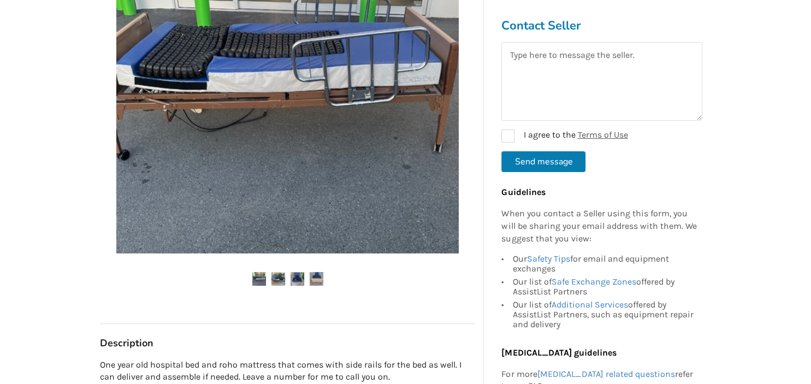
scroll to position [231, 0]
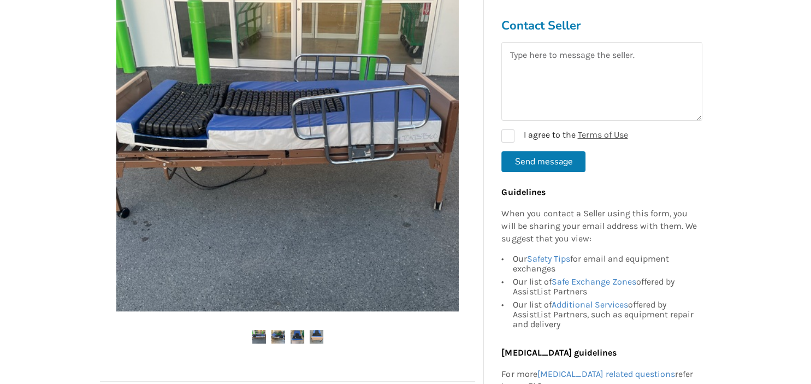
click at [278, 341] on img at bounding box center [279, 337] width 14 height 14
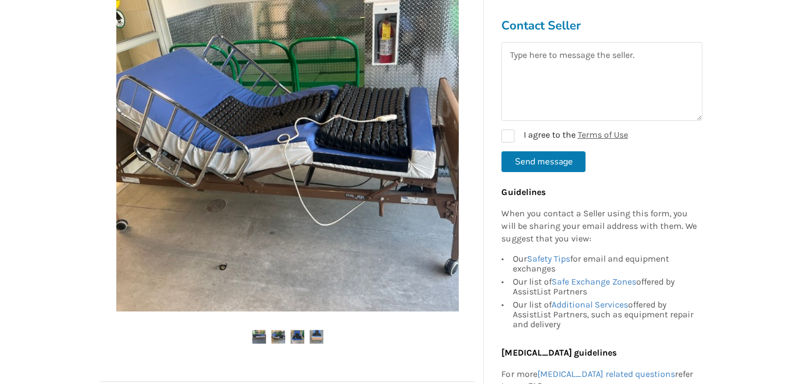
click at [291, 346] on div at bounding box center [287, 163] width 375 height 400
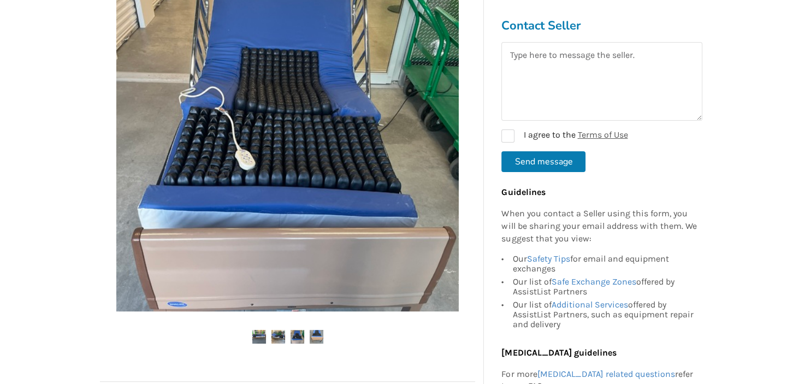
click at [318, 339] on img at bounding box center [317, 337] width 14 height 14
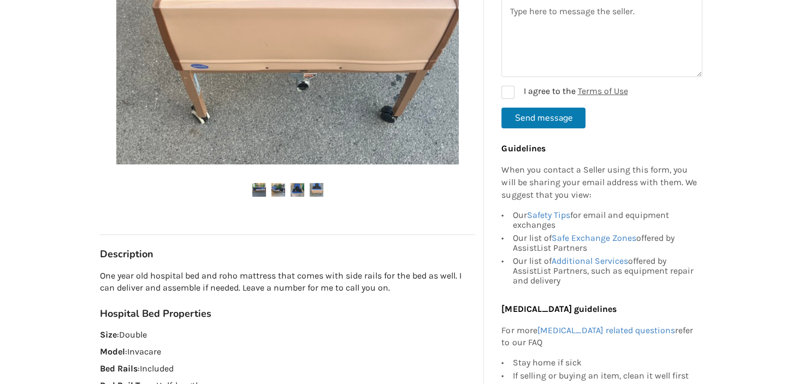
scroll to position [577, 0]
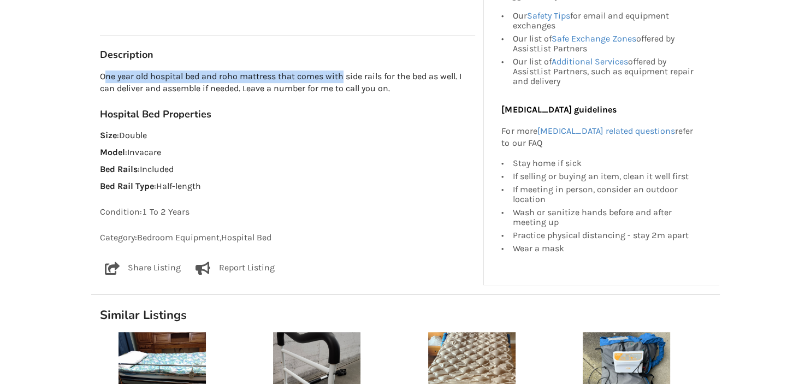
drag, startPoint x: 104, startPoint y: 75, endPoint x: 342, endPoint y: 80, distance: 238.2
click at [342, 80] on p "One year old hospital bed and roho mattress that comes with side rails for the …" at bounding box center [287, 82] width 375 height 25
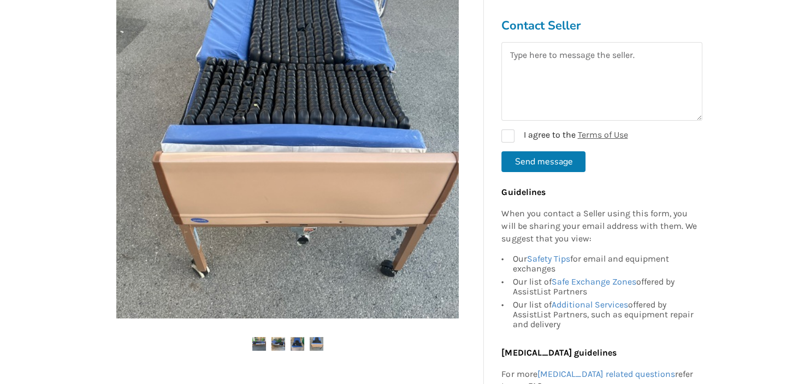
scroll to position [231, 0]
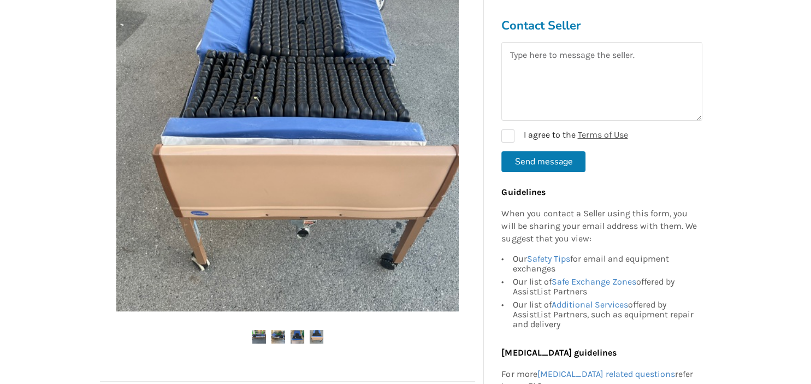
click at [259, 338] on img at bounding box center [259, 337] width 14 height 14
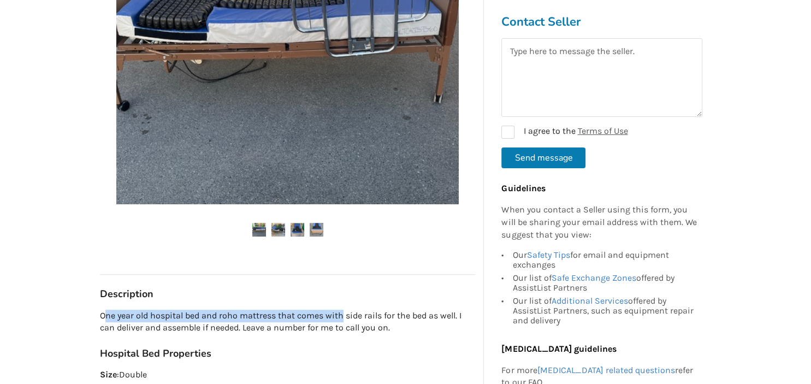
scroll to position [346, 0]
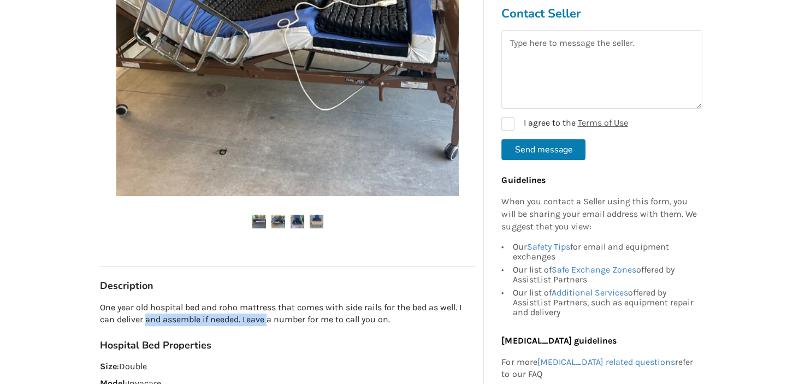
drag, startPoint x: 151, startPoint y: 325, endPoint x: 288, endPoint y: 324, distance: 137.1
click at [274, 324] on p "One year old hospital bed and roho mattress that comes with side rails for the …" at bounding box center [287, 314] width 375 height 25
click at [316, 324] on p "One year old hospital bed and roho mattress that comes with side rails for the …" at bounding box center [287, 314] width 375 height 25
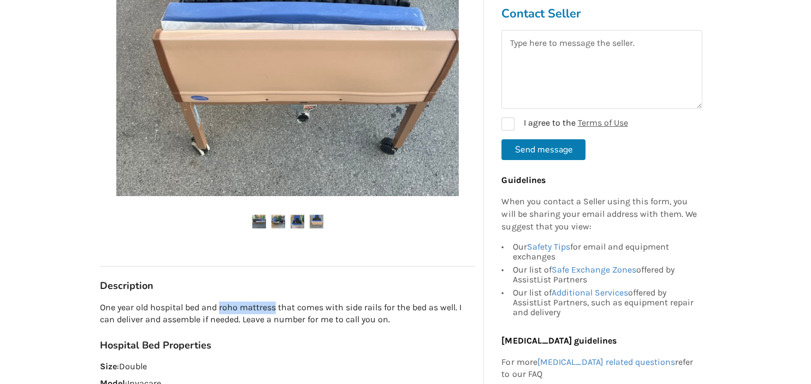
drag, startPoint x: 221, startPoint y: 306, endPoint x: 275, endPoint y: 305, distance: 53.5
click at [275, 305] on p "One year old hospital bed and roho mattress that comes with side rails for the …" at bounding box center [287, 314] width 375 height 25
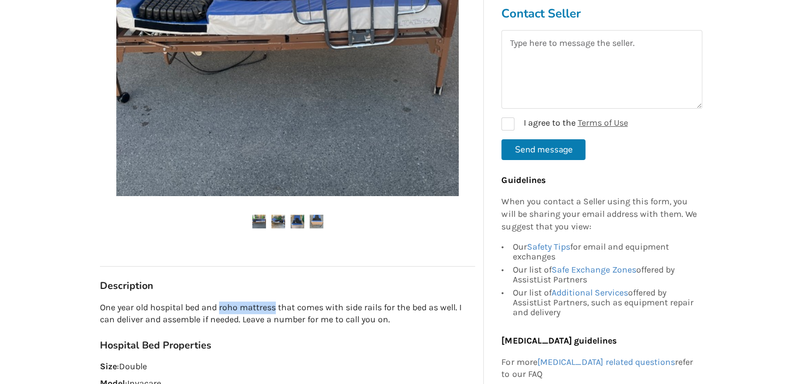
copy p "roho mattress"
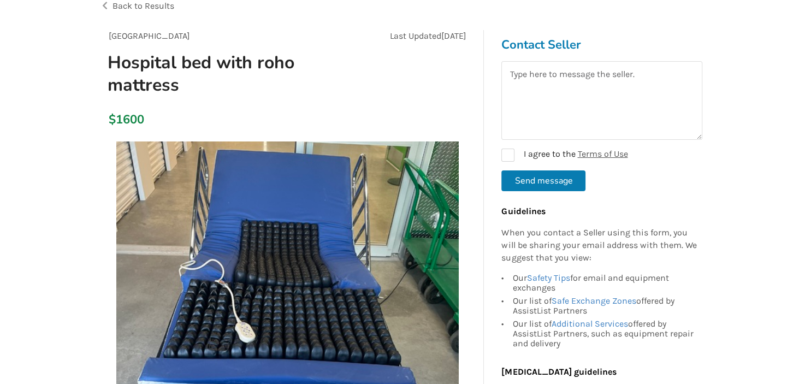
scroll to position [57, 0]
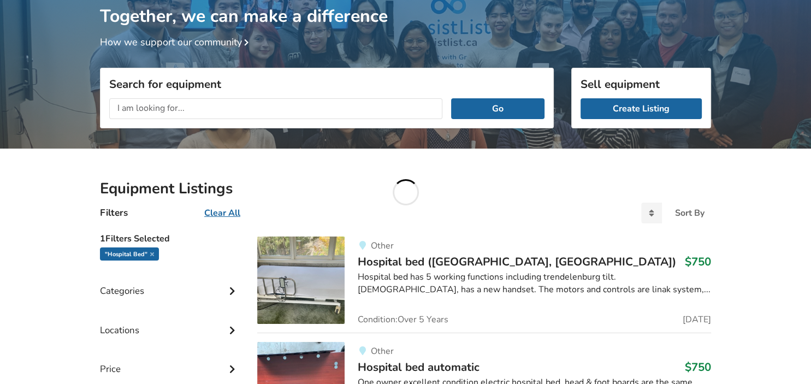
scroll to position [1131, 0]
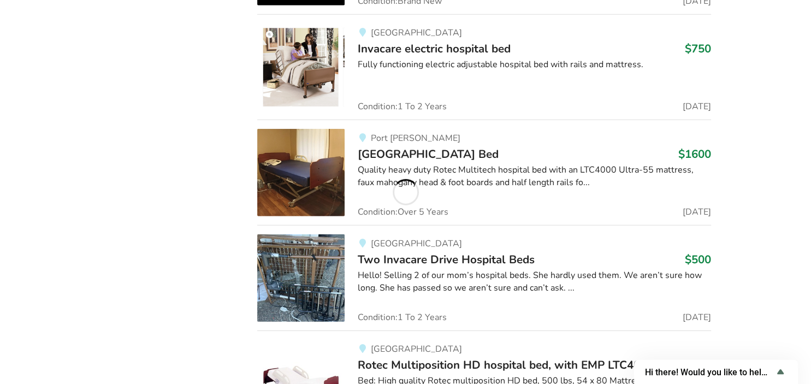
scroll to position [3358, 0]
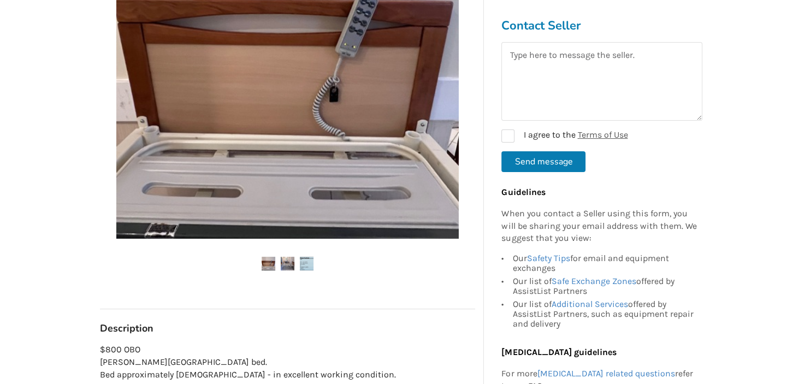
scroll to position [231, 0]
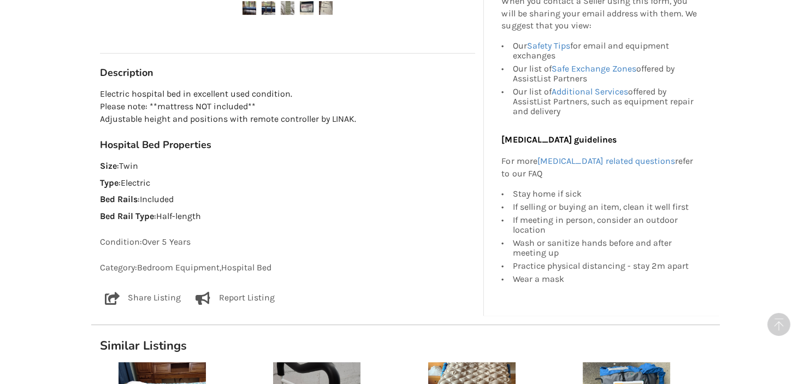
scroll to position [577, 0]
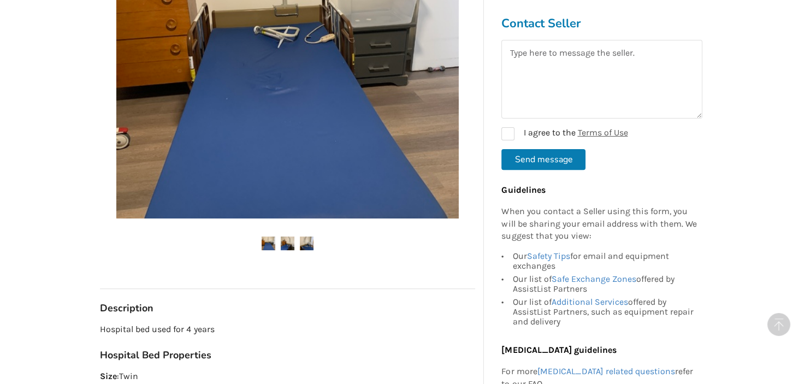
scroll to position [519, 0]
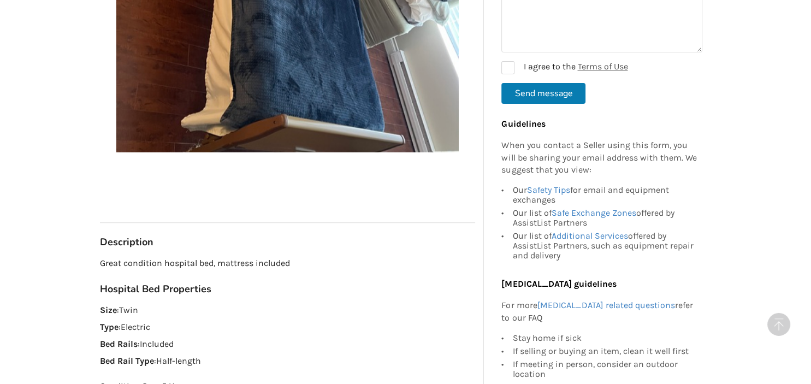
scroll to position [404, 0]
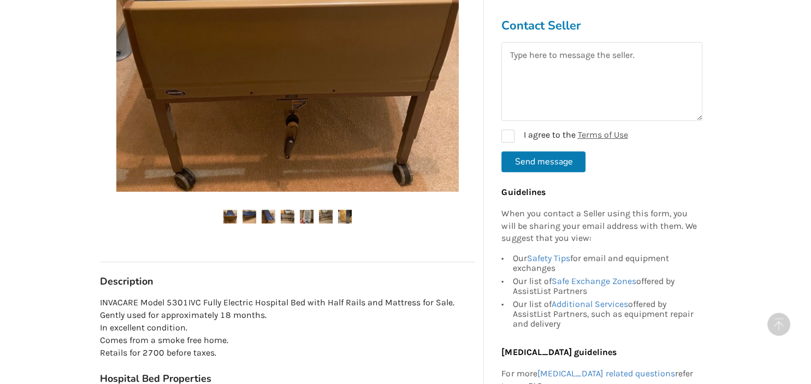
scroll to position [519, 0]
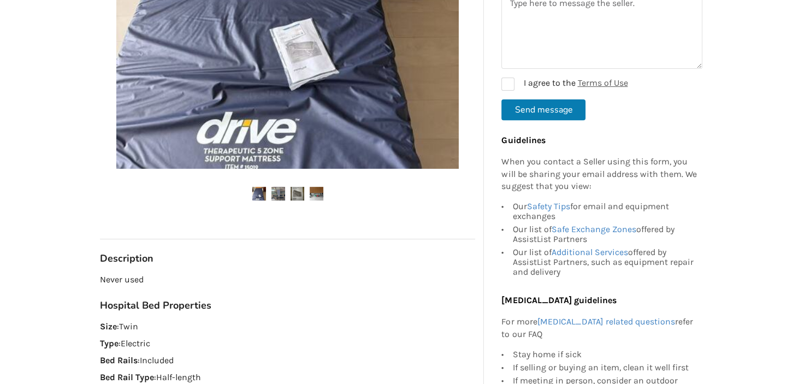
scroll to position [404, 0]
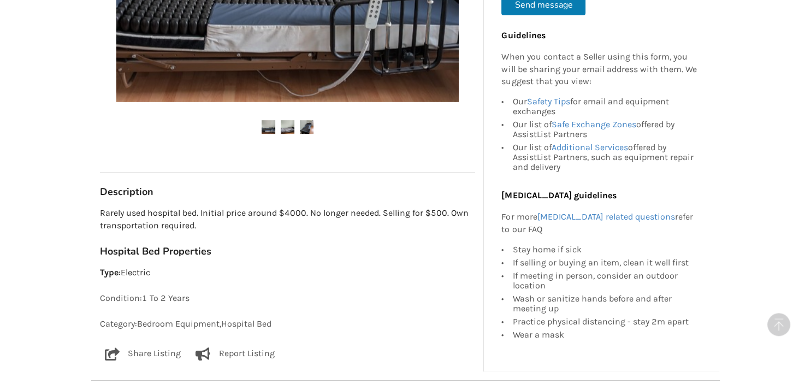
scroll to position [461, 0]
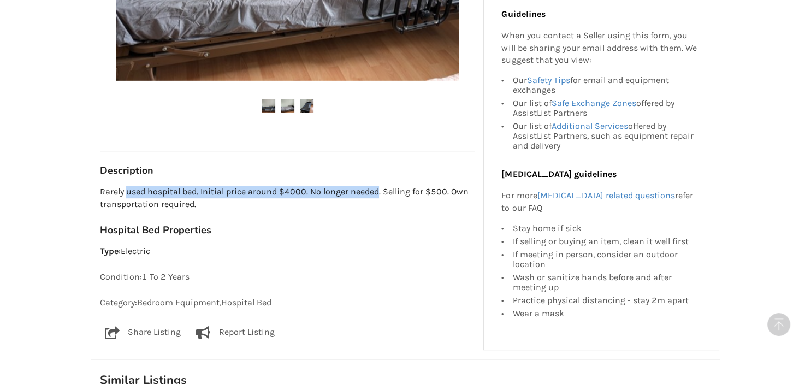
drag, startPoint x: 127, startPoint y: 193, endPoint x: 381, endPoint y: 193, distance: 254.0
click at [379, 193] on p "Rarely used hospital bed. Initial price around $4000. No longer needed. Selling…" at bounding box center [287, 198] width 375 height 25
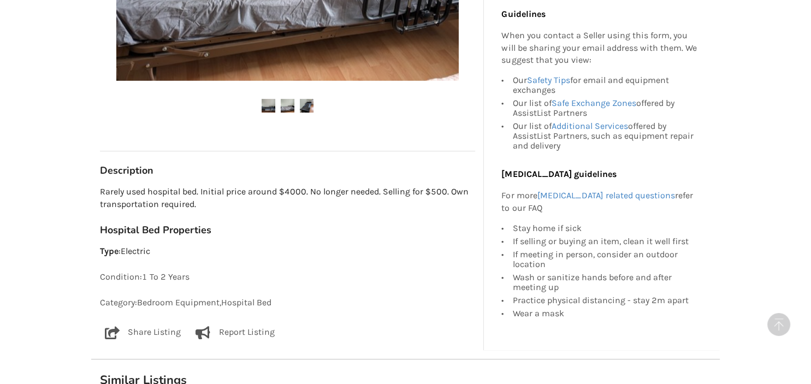
click at [414, 196] on p "Rarely used hospital bed. Initial price around $4000. No longer needed. Selling…" at bounding box center [287, 198] width 375 height 25
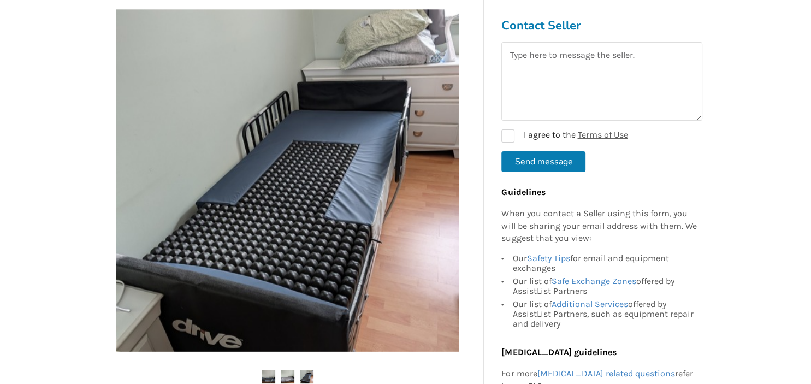
scroll to position [173, 0]
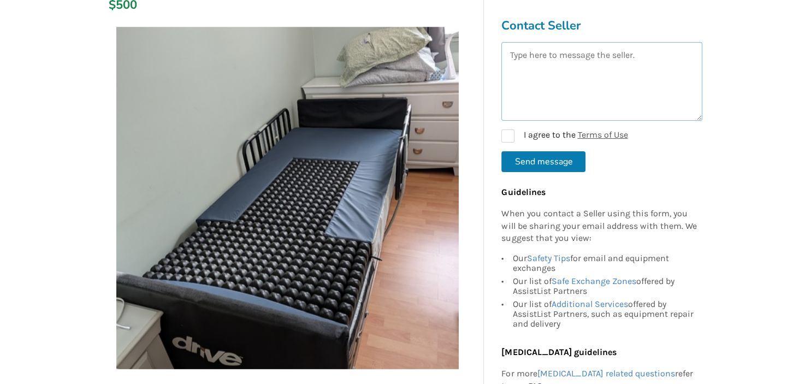
click at [557, 79] on textarea at bounding box center [602, 81] width 201 height 79
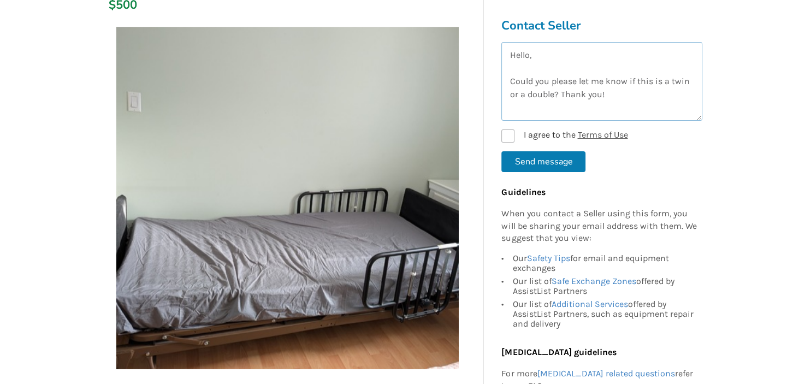
type textarea "Hello, Could you please let me know if this is a twin or a double? Thank you!"
click at [510, 135] on label "I agree to the Terms of Use" at bounding box center [565, 135] width 126 height 13
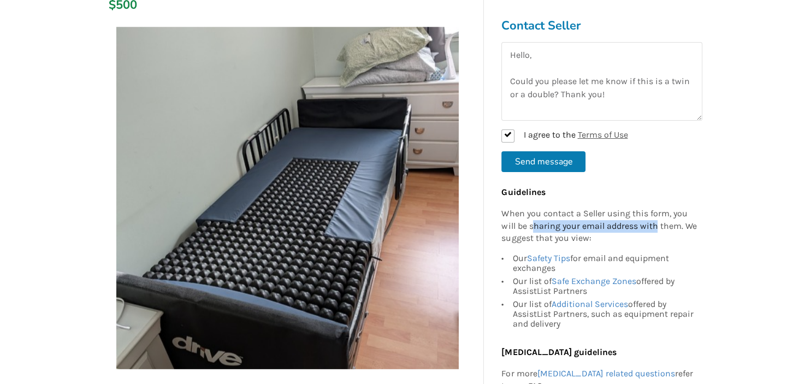
drag, startPoint x: 532, startPoint y: 231, endPoint x: 689, endPoint y: 228, distance: 157.4
click at [666, 229] on p "When you contact a Seller using this form, you will be sharing your email addre…" at bounding box center [600, 227] width 196 height 38
click at [573, 240] on p "When you contact a Seller using this form, you will be sharing your email addre…" at bounding box center [600, 227] width 196 height 38
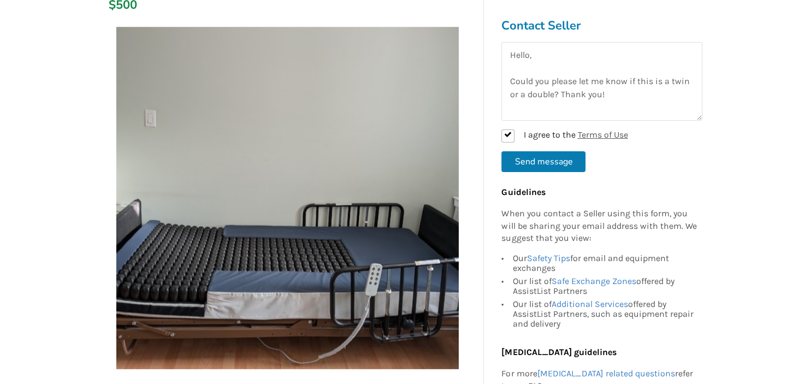
click at [556, 167] on button "Send message" at bounding box center [544, 161] width 84 height 21
checkbox input "false"
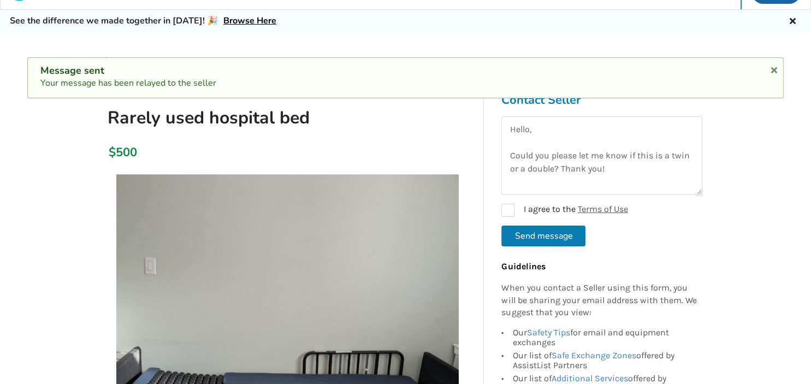
scroll to position [0, 0]
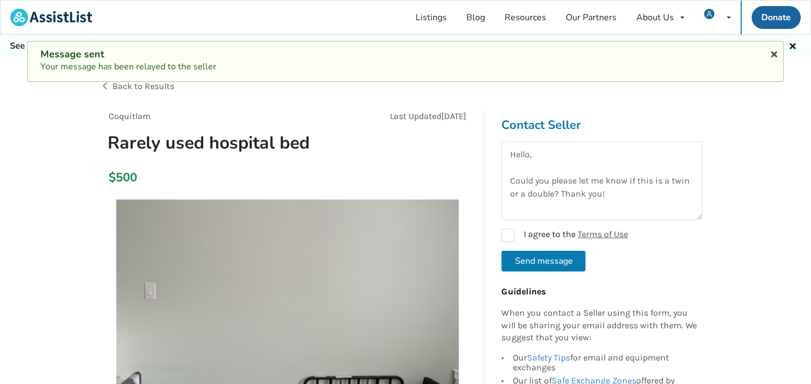
click at [777, 55] on icon at bounding box center [774, 52] width 10 height 9
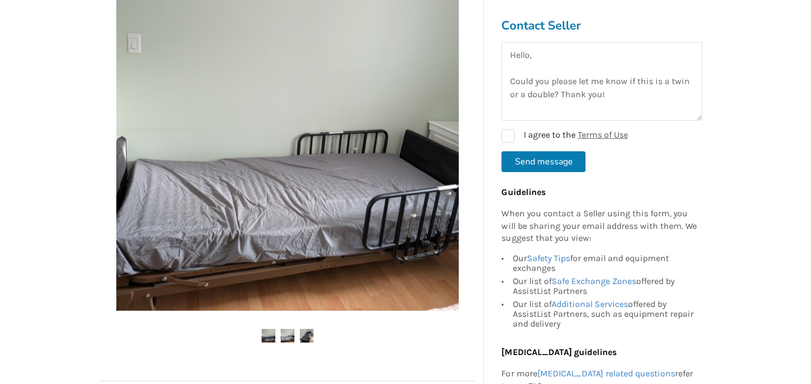
scroll to position [288, 0]
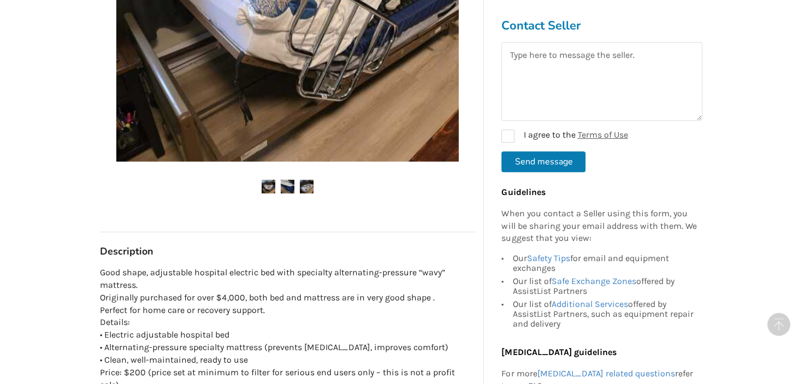
scroll to position [519, 0]
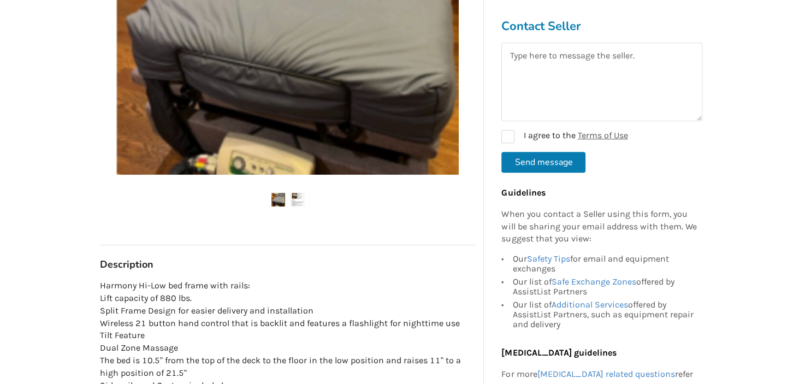
scroll to position [461, 0]
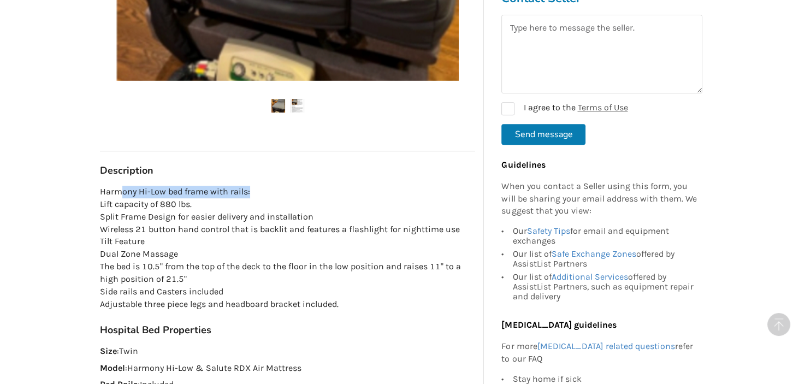
drag, startPoint x: 132, startPoint y: 189, endPoint x: 279, endPoint y: 198, distance: 146.7
click at [279, 196] on p "Harmony Hi-Low bed frame with rails: Lift capacity of 880 lbs. Split Frame Desi…" at bounding box center [287, 248] width 375 height 125
click at [272, 223] on p "Harmony Hi-Low bed frame with rails: Lift capacity of 880 lbs. Split Frame Desi…" at bounding box center [287, 248] width 375 height 125
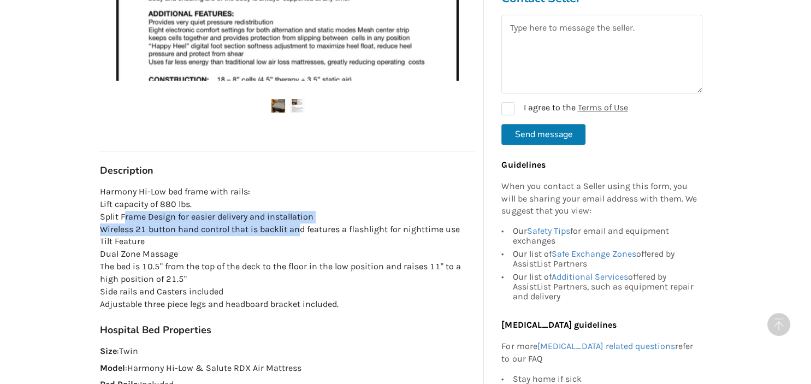
drag, startPoint x: 202, startPoint y: 222, endPoint x: 297, endPoint y: 227, distance: 94.6
click at [297, 227] on p "Harmony Hi-Low bed frame with rails: Lift capacity of 880 lbs. Split Frame Desi…" at bounding box center [287, 248] width 375 height 125
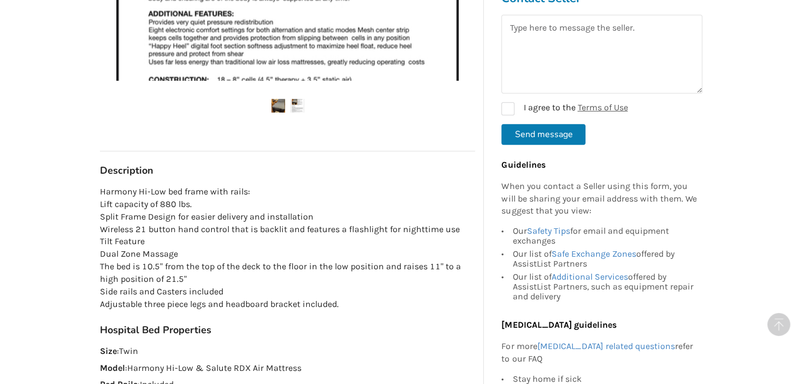
click at [315, 234] on p "Harmony Hi-Low bed frame with rails: Lift capacity of 880 lbs. Split Frame Desi…" at bounding box center [287, 248] width 375 height 125
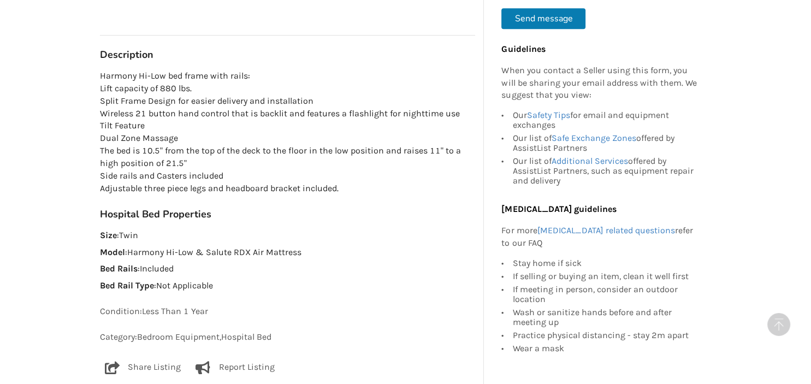
scroll to position [634, 0]
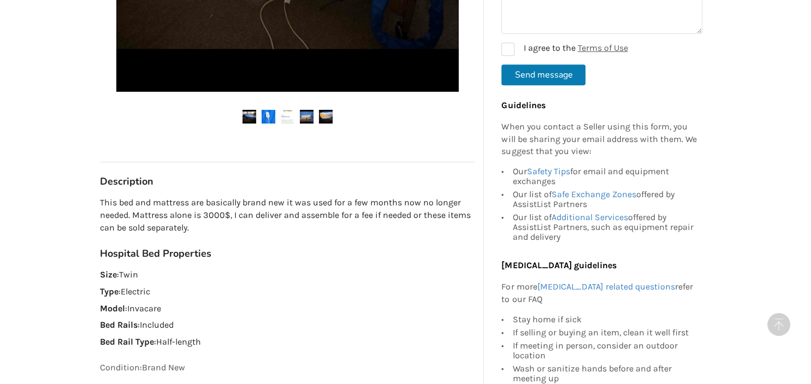
scroll to position [519, 0]
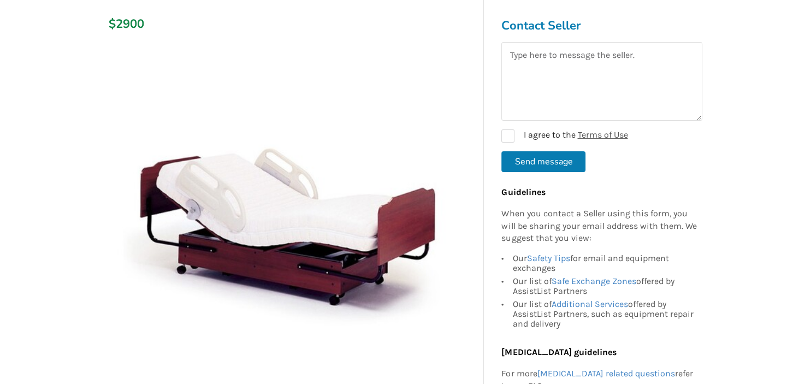
scroll to position [173, 0]
